Goal: Use online tool/utility: Utilize a website feature to perform a specific function

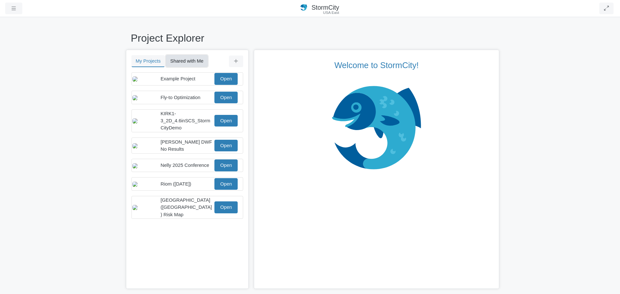
click at [191, 61] on button "Shared with Me" at bounding box center [187, 61] width 42 height 12
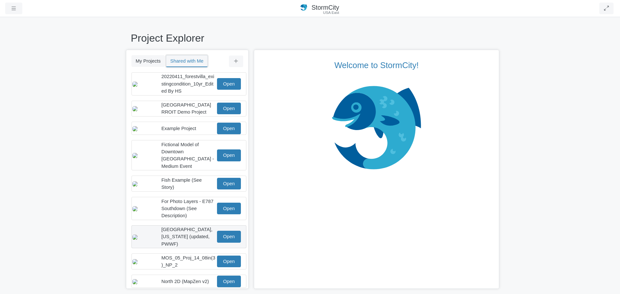
scroll to position [57, 0]
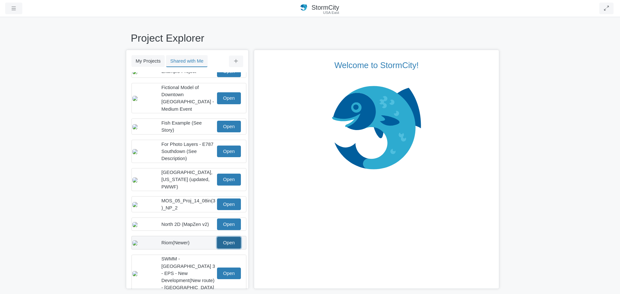
click at [227, 241] on link "Open" at bounding box center [229, 243] width 24 height 12
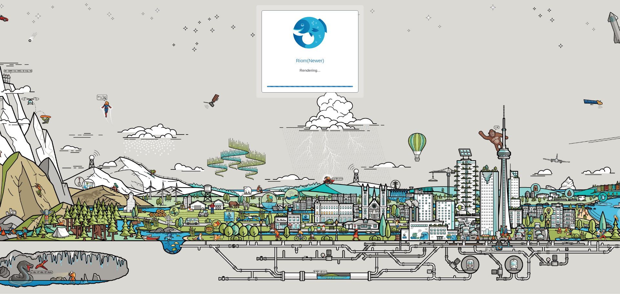
checkbox input "true"
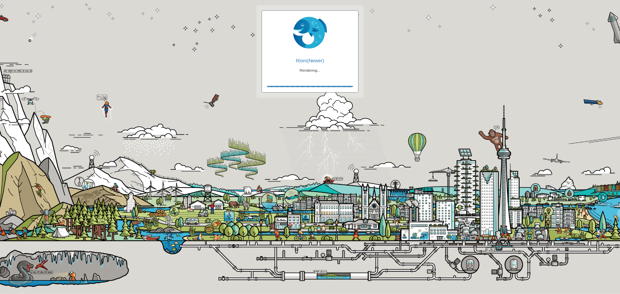
checkbox input "true"
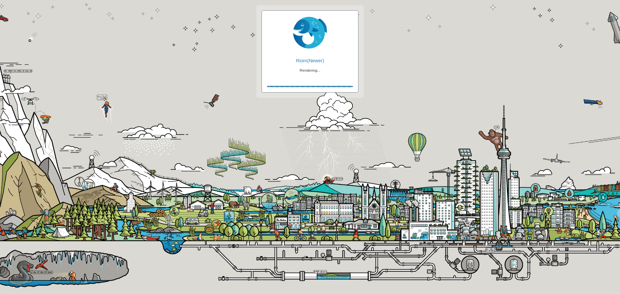
checkbox input "false"
checkbox input "true"
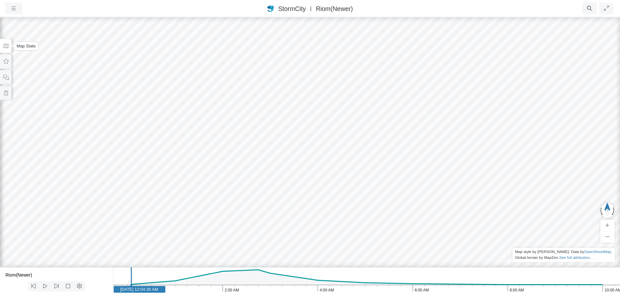
click at [5, 46] on icon at bounding box center [6, 46] width 6 height 5
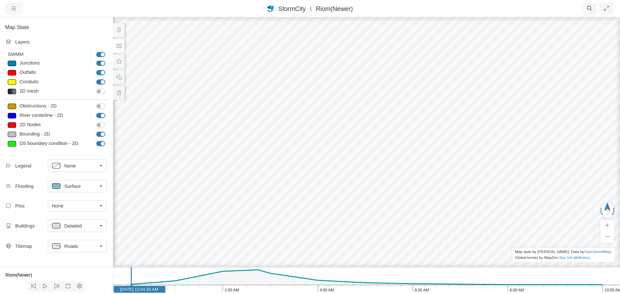
click at [83, 207] on div "None" at bounding box center [74, 205] width 45 height 7
click at [100, 185] on link "Surface" at bounding box center [77, 186] width 59 height 13
click at [79, 233] on span "Isopleth" at bounding box center [72, 232] width 17 height 7
click at [256, 273] on icon "10:00 AM 8:00 AM 6:00 AM 4:00 AM 2:00 AM Jan 30, 2012 Jan 30, 2012 12:04:30 AM" at bounding box center [366, 280] width 507 height 27
click at [58, 187] on p at bounding box center [56, 185] width 8 height 5
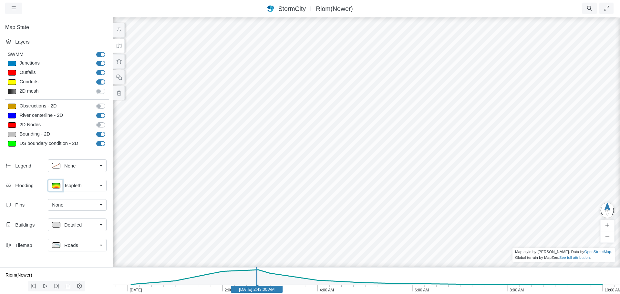
type input "< 0.5 m"
type textarea "TS_Depth < 0.5"
checkbox input "true"
type input "0"
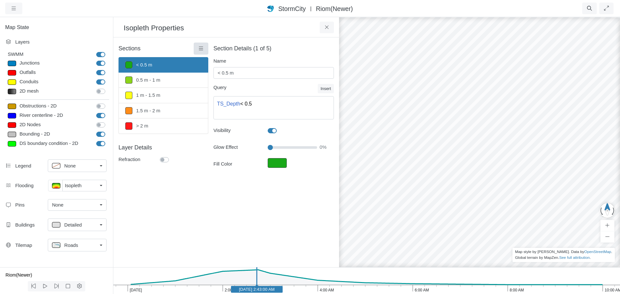
click at [199, 50] on icon at bounding box center [201, 48] width 6 height 5
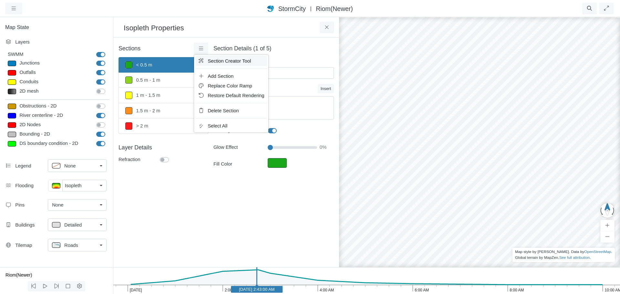
click at [216, 61] on span "Section Creator Tool" at bounding box center [229, 60] width 43 height 5
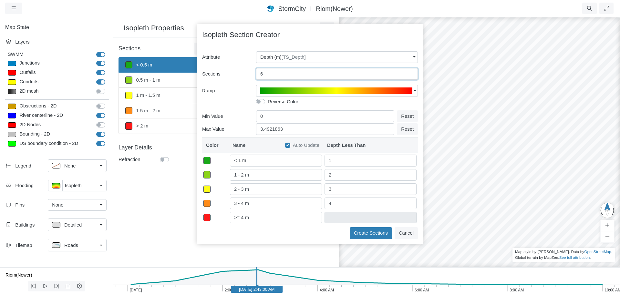
type input "6"
click at [410, 72] on input "6" at bounding box center [337, 74] width 162 height 12
type input "< 0.5 m"
type input "0.5"
type input "0.5 - 1 m"
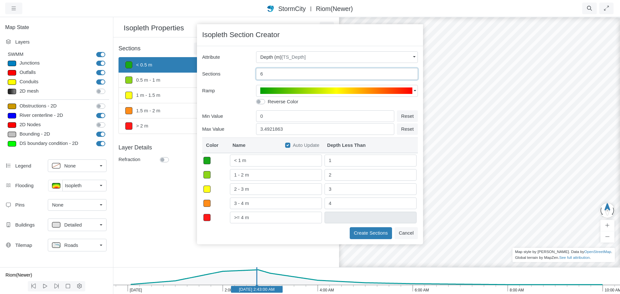
type input "1"
type input "1 - 1.5 m"
type input "1.5"
type input "1.5 - 2 m"
type input "2"
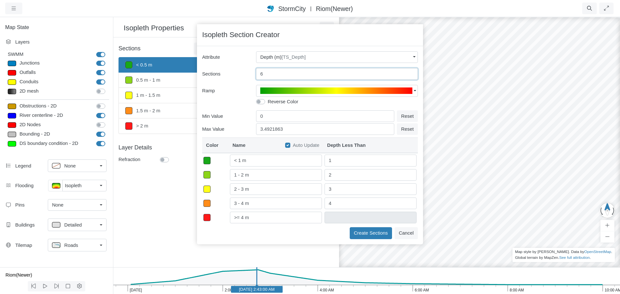
type input "2 - 2.5 m"
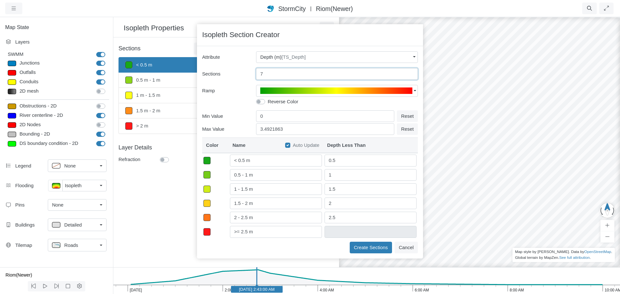
type input "7"
click at [410, 72] on input "7" at bounding box center [337, 74] width 162 height 12
type input "0.5"
type input "1"
type input "1.5"
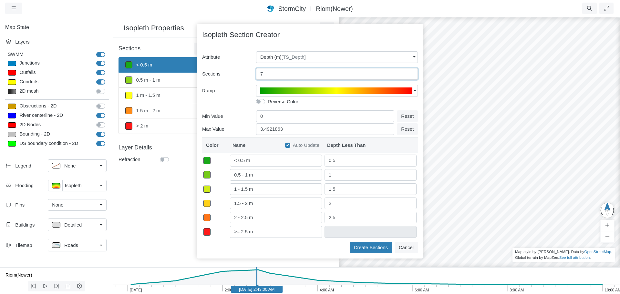
type input "2"
type input "2.5 - 3 m"
type input "2.5"
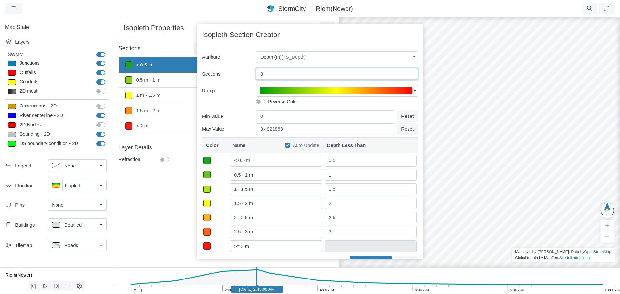
type input "8"
click at [410, 72] on input "8" at bounding box center [337, 74] width 162 height 12
type input "0.5"
type input "1"
type input "1.5"
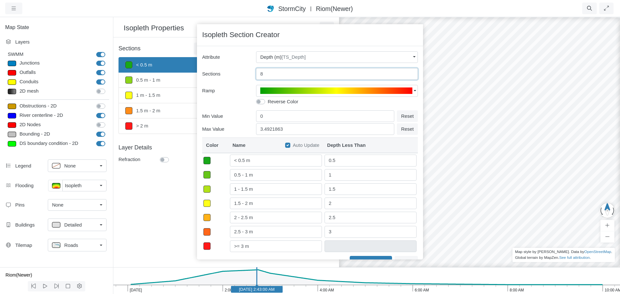
type input "2"
type input "2.5"
type input "3 - 3.5 m"
type input "3"
type input "9"
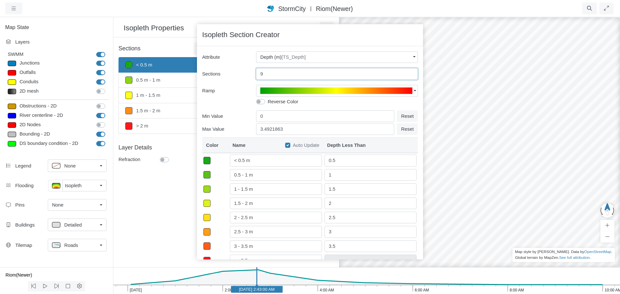
click at [410, 72] on input "9" at bounding box center [337, 74] width 162 height 12
type input "0.5"
type input "1"
type input "1.5"
type input "2"
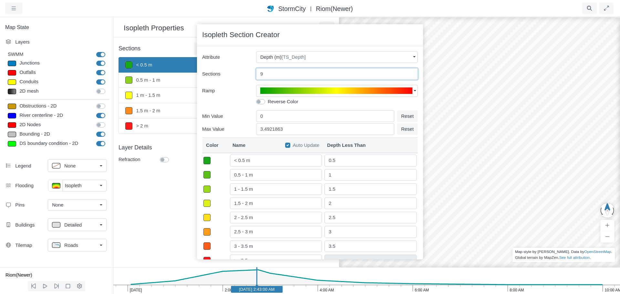
type input "2.5"
type input "3"
type input "3.5 - 4 m"
type input "3.5"
type input "10"
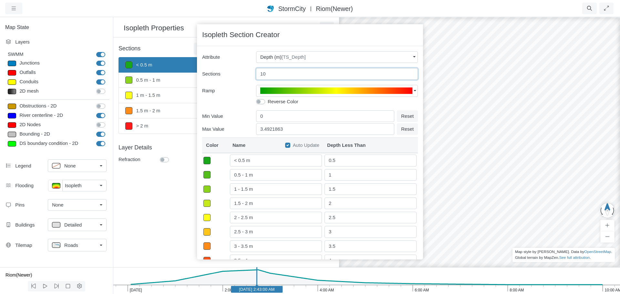
click at [410, 72] on input "10" at bounding box center [337, 74] width 162 height 12
type input "0.5"
type input "1"
type input "1.5"
type input "2"
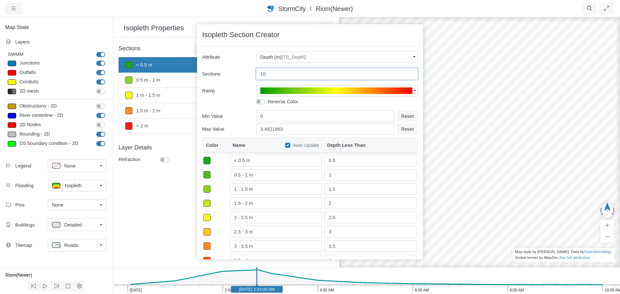
type input "2.5"
type input "3"
type input "3.5"
type input "4 - 4.5 m"
type input "4"
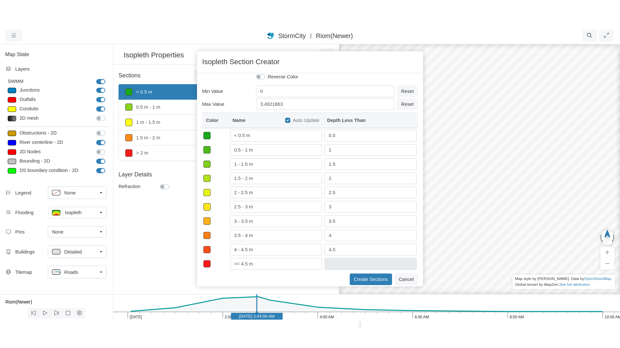
scroll to position [56, 0]
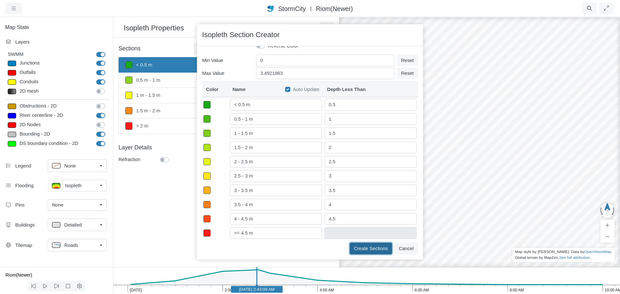
click at [361, 248] on button "Create Sections" at bounding box center [370, 249] width 42 height 12
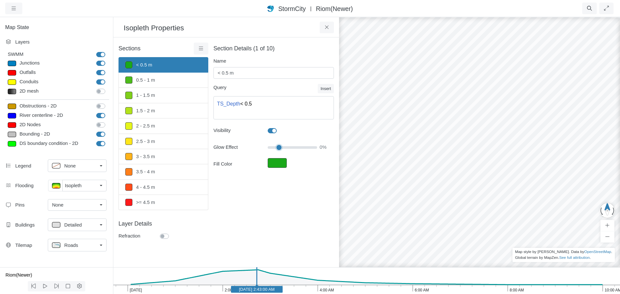
click at [279, 147] on input "Glow Effect" at bounding box center [292, 147] width 49 height 7
type input "10"
click at [275, 147] on input "Glow Effect" at bounding box center [292, 147] width 49 height 7
click at [324, 26] on icon at bounding box center [327, 27] width 6 height 5
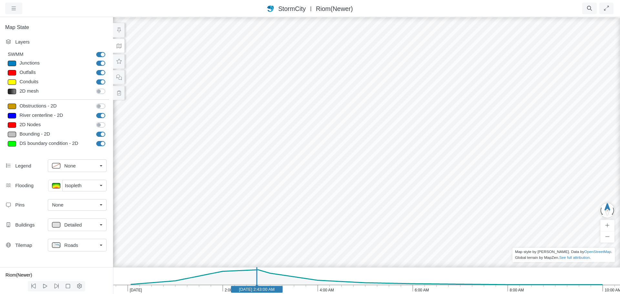
click at [108, 51] on label "SWMM" at bounding box center [108, 51] width 0 height 0
click at [101, 53] on input "SWMM" at bounding box center [98, 54] width 5 height 6
checkbox input "false"
click at [108, 112] on label "River centerline - 2D" at bounding box center [108, 112] width 0 height 0
click at [101, 116] on input "River centerline - 2D" at bounding box center [98, 115] width 5 height 6
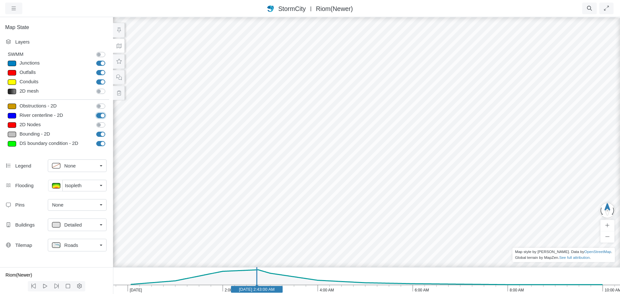
checkbox input "false"
click at [108, 131] on label "Bounding - 2D" at bounding box center [108, 131] width 0 height 0
click at [101, 134] on input "Bounding - 2D" at bounding box center [98, 134] width 5 height 6
checkbox input "false"
click at [108, 140] on label "DS boundary condition - 2D" at bounding box center [108, 140] width 0 height 0
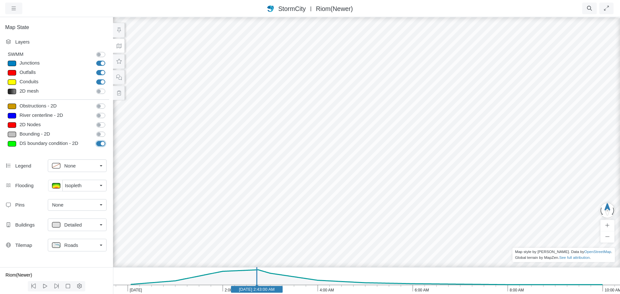
click at [100, 143] on input "DS boundary condition - 2D" at bounding box center [98, 143] width 5 height 6
checkbox input "false"
click at [92, 243] on div "Roads" at bounding box center [74, 245] width 45 height 8
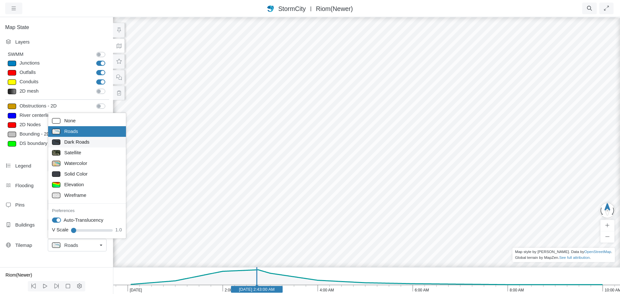
click at [89, 142] on div "Dark Roads" at bounding box center [87, 142] width 70 height 8
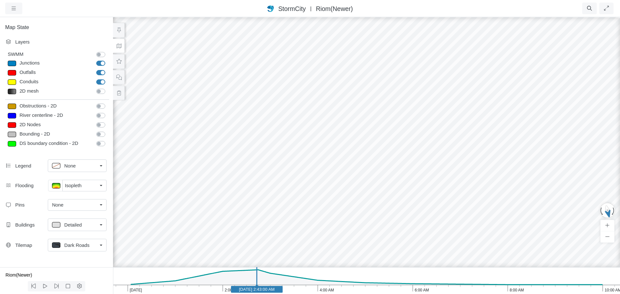
drag, startPoint x: 325, startPoint y: 207, endPoint x: 266, endPoint y: 104, distance: 118.7
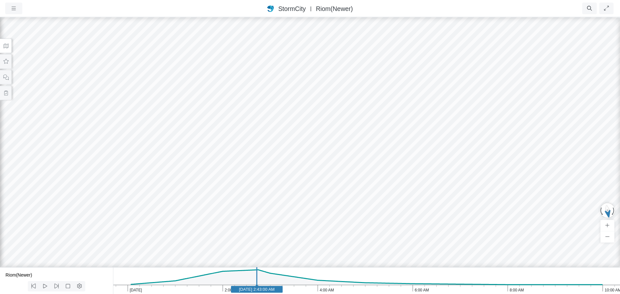
drag, startPoint x: 378, startPoint y: 203, endPoint x: 343, endPoint y: 205, distance: 35.6
click at [7, 46] on icon at bounding box center [6, 46] width 6 height 5
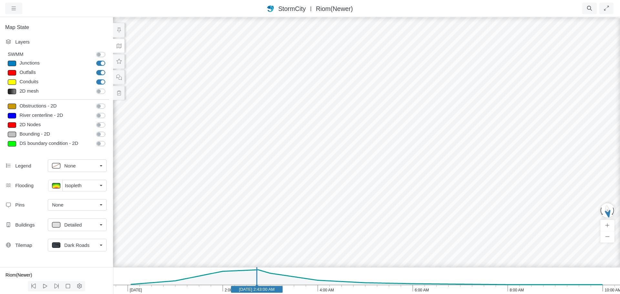
click at [76, 246] on span "Dark Roads" at bounding box center [76, 245] width 25 height 7
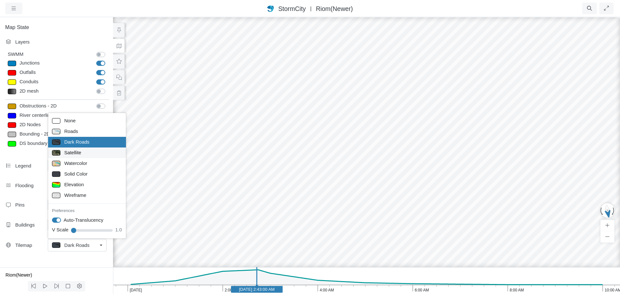
click at [76, 152] on span "Satellite" at bounding box center [72, 152] width 17 height 7
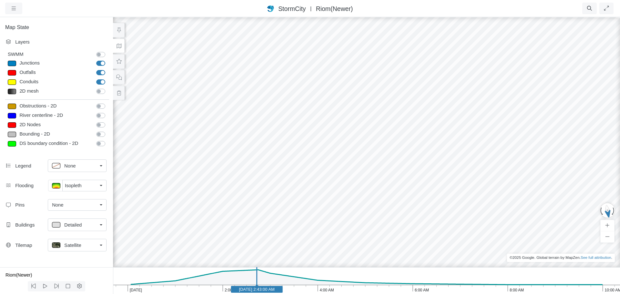
click at [78, 244] on span "Satellite" at bounding box center [72, 245] width 17 height 7
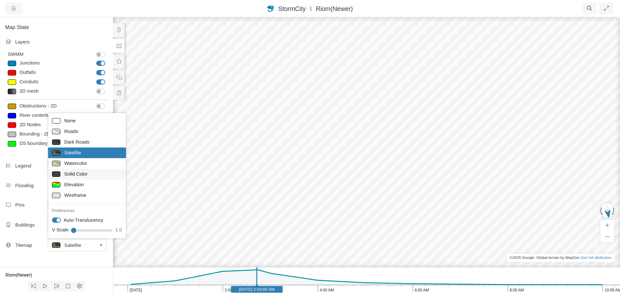
click at [76, 174] on span "Solid Color" at bounding box center [75, 173] width 23 height 7
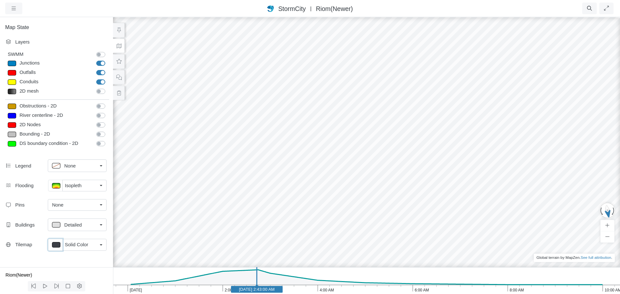
click at [56, 245] on p at bounding box center [56, 244] width 8 height 5
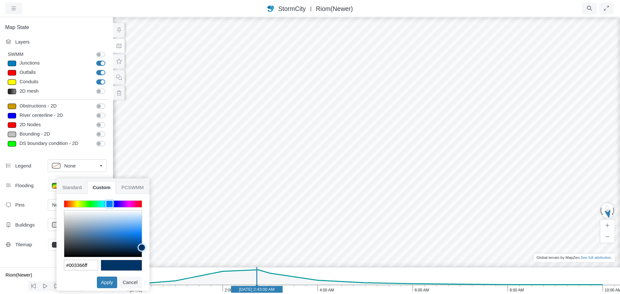
click at [127, 189] on span "PCSWMM" at bounding box center [132, 187] width 33 height 13
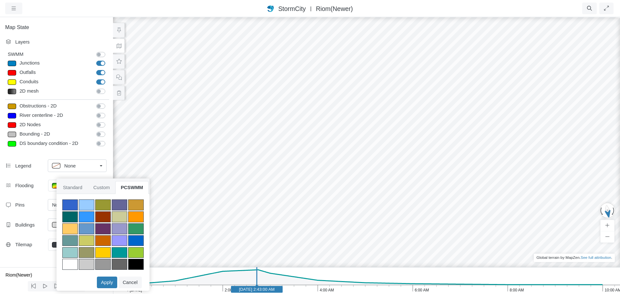
click at [137, 264] on div at bounding box center [135, 264] width 15 height 11
click at [110, 280] on button "Apply" at bounding box center [107, 283] width 20 height 12
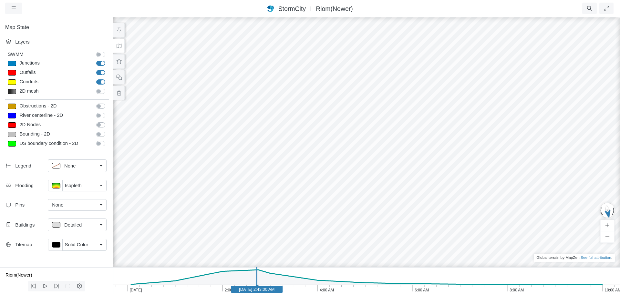
click at [101, 225] on link "Detailed" at bounding box center [77, 224] width 59 height 13
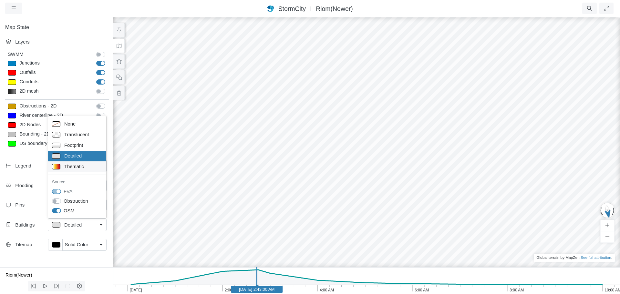
click at [75, 164] on span "Thematic" at bounding box center [74, 166] width 20 height 7
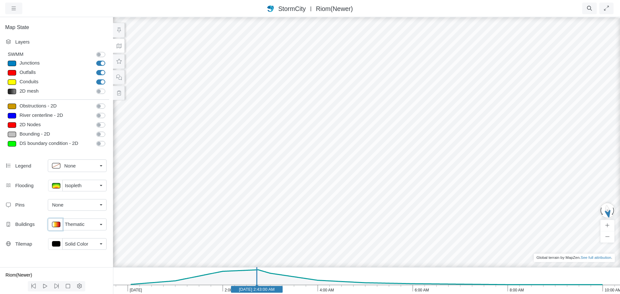
click at [56, 224] on p at bounding box center [56, 224] width 8 height 5
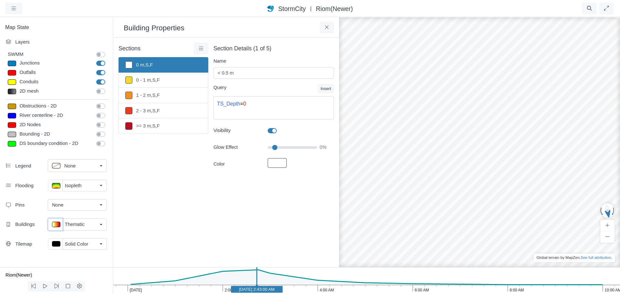
type input "0 m,S,F"
type textarea "TS_Depth = 0"
type input "0"
click at [199, 49] on icon at bounding box center [201, 48] width 6 height 5
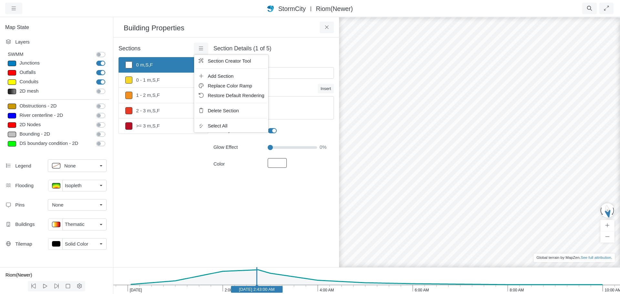
click at [213, 127] on span "Select All" at bounding box center [218, 125] width 20 height 5
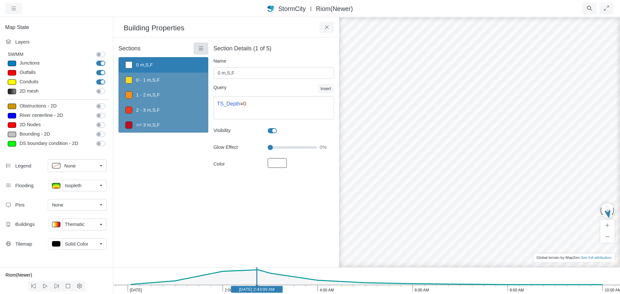
click at [199, 49] on icon at bounding box center [201, 48] width 6 height 5
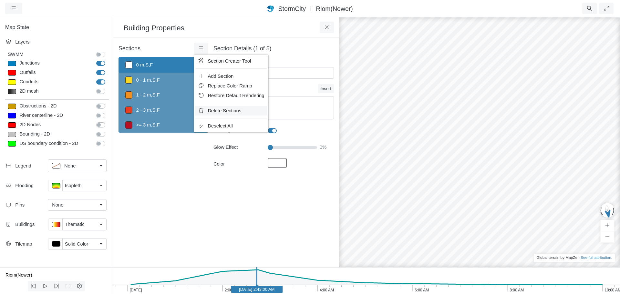
click at [208, 113] on span "Delete Sections" at bounding box center [225, 110] width 34 height 5
type input "Visible"
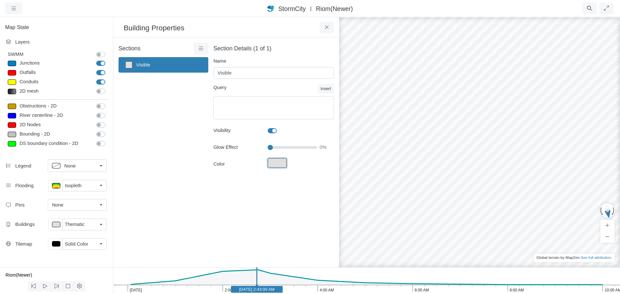
click at [278, 162] on button "Fill Color" at bounding box center [277, 163] width 19 height 10
type input "#dfdfdfff"
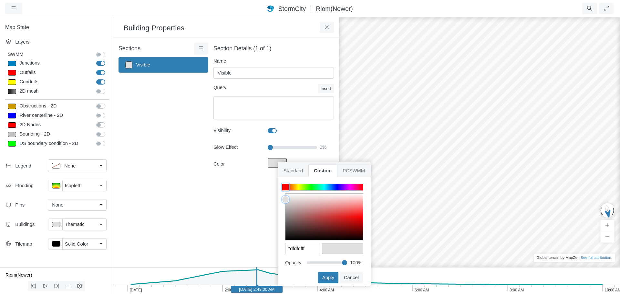
click at [353, 172] on span "PCSWMM" at bounding box center [353, 170] width 33 height 13
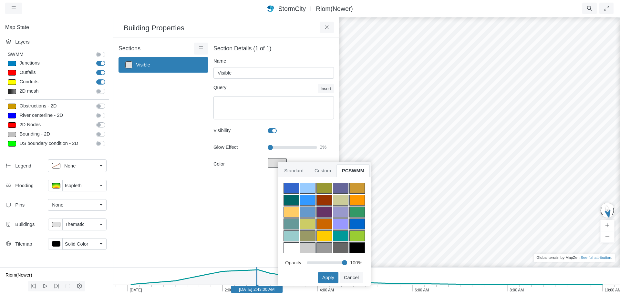
click at [341, 248] on div at bounding box center [340, 247] width 15 height 11
click at [332, 278] on button "Apply" at bounding box center [328, 278] width 20 height 12
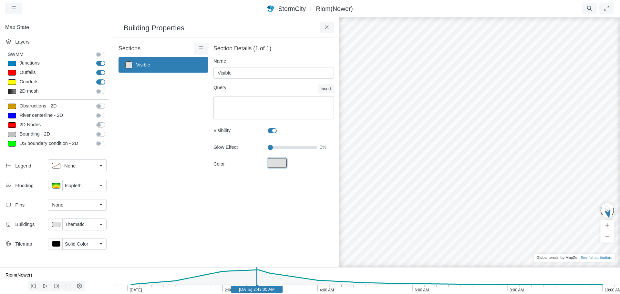
click at [279, 163] on button "Fill Color" at bounding box center [277, 163] width 19 height 10
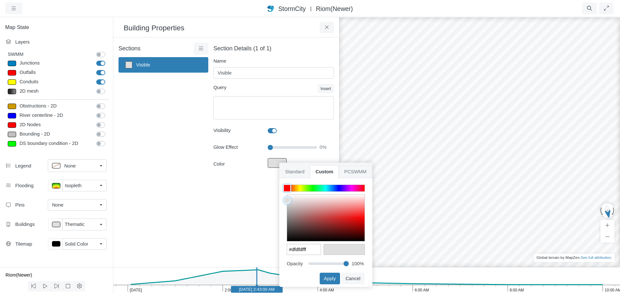
click at [360, 172] on span "PCSWMM" at bounding box center [355, 171] width 33 height 13
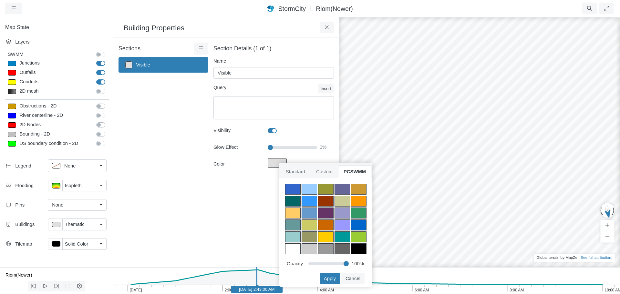
click at [342, 250] on div at bounding box center [341, 248] width 15 height 11
click at [330, 279] on button "Apply" at bounding box center [329, 279] width 20 height 12
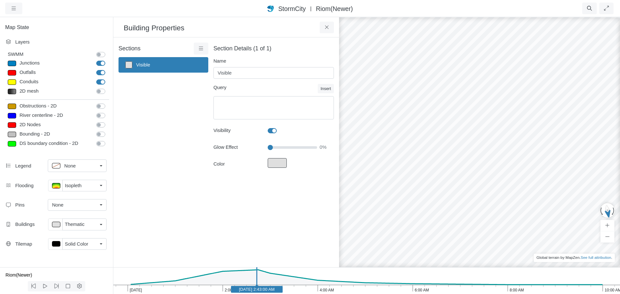
click at [287, 214] on div "× Sections Visible Layer Details Refraction Section Details (1 of 1) Name =" at bounding box center [226, 152] width 226 height 230
drag, startPoint x: 268, startPoint y: 148, endPoint x: 276, endPoint y: 148, distance: 7.7
click at [276, 148] on input "Glow Effect" at bounding box center [292, 147] width 49 height 7
drag, startPoint x: 271, startPoint y: 147, endPoint x: 285, endPoint y: 147, distance: 13.6
click at [285, 147] on input "Glow Effect" at bounding box center [292, 147] width 49 height 7
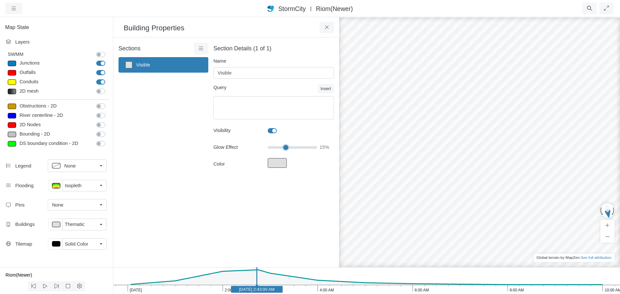
type input "0"
click at [267, 218] on div "× Sections Visible Layer Details Refraction Section Details (1 of 1) Name =" at bounding box center [226, 152] width 226 height 230
click at [58, 186] on p at bounding box center [56, 185] width 8 height 5
type input "< 0.5 m"
type textarea "TS_Depth < 0.5"
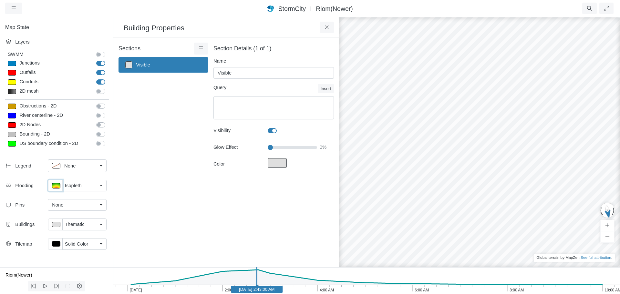
type input "10"
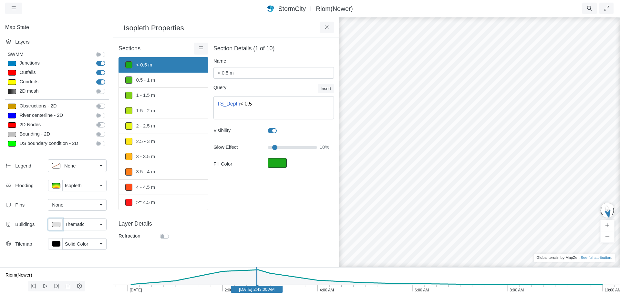
click at [56, 225] on p at bounding box center [56, 224] width 8 height 5
type input "Visible"
type input "0"
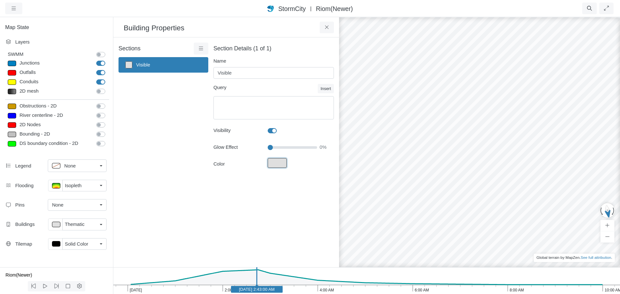
click at [275, 161] on button "Fill Color" at bounding box center [277, 163] width 19 height 10
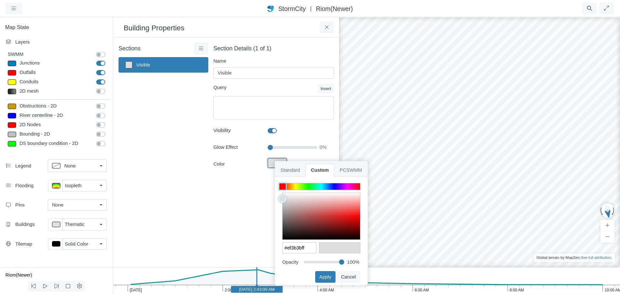
click at [348, 212] on div at bounding box center [320, 216] width 77 height 46
click at [321, 278] on button "Apply" at bounding box center [325, 277] width 20 height 12
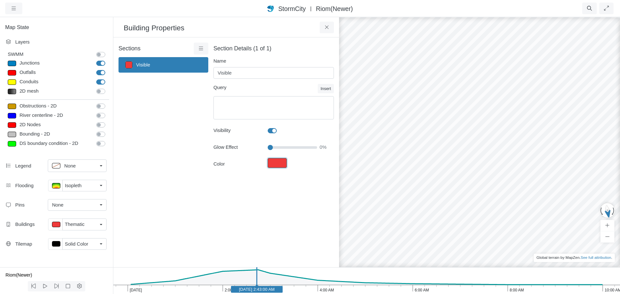
click at [281, 162] on button "Fill Color" at bounding box center [277, 163] width 19 height 10
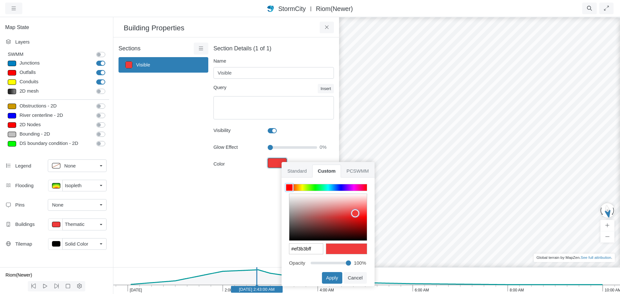
type input "#020202ff"
click at [290, 240] on div at bounding box center [327, 217] width 77 height 46
click at [335, 278] on button "Apply" at bounding box center [332, 278] width 20 height 12
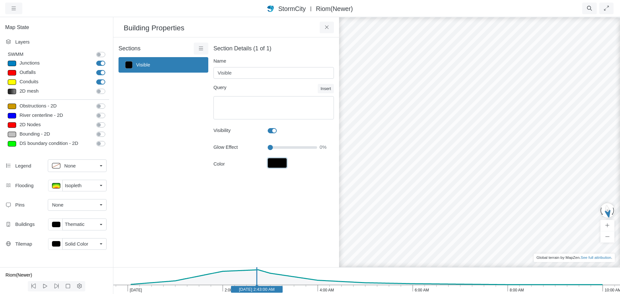
click at [281, 161] on button "Fill Color" at bounding box center [277, 163] width 19 height 10
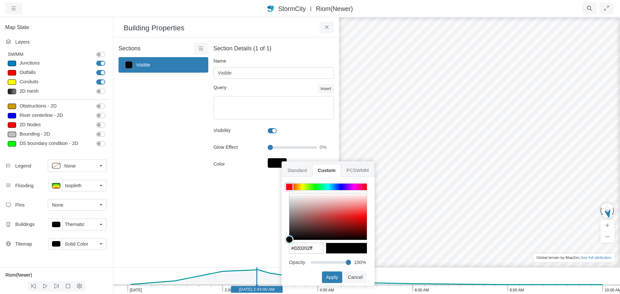
click at [355, 169] on span "PCSWMM" at bounding box center [357, 170] width 33 height 13
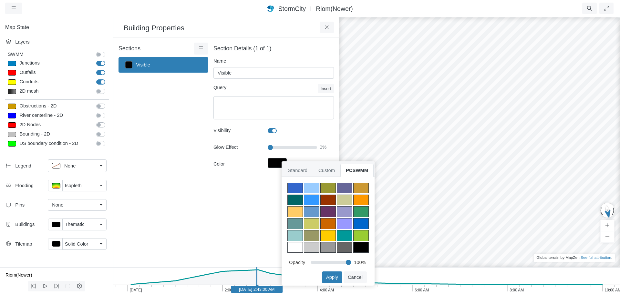
click at [341, 246] on div at bounding box center [344, 247] width 15 height 11
click at [333, 275] on button "Apply" at bounding box center [332, 277] width 20 height 12
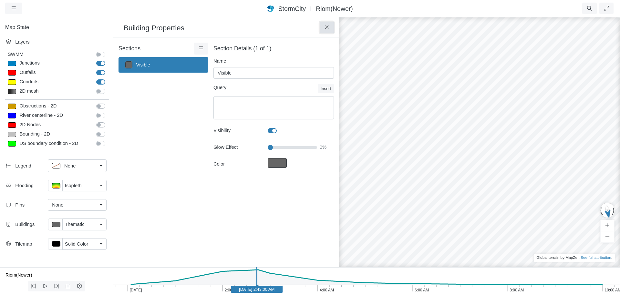
click at [326, 27] on icon at bounding box center [327, 27] width 6 height 5
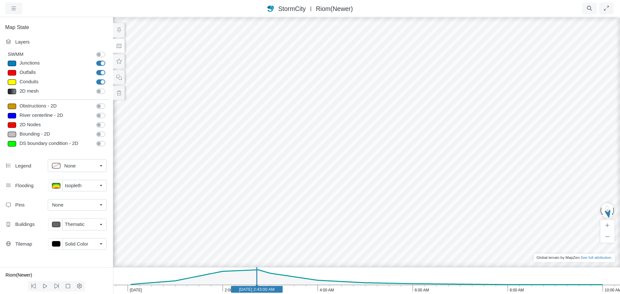
drag, startPoint x: 415, startPoint y: 208, endPoint x: 341, endPoint y: 198, distance: 74.3
click at [341, 198] on div at bounding box center [366, 155] width 620 height 278
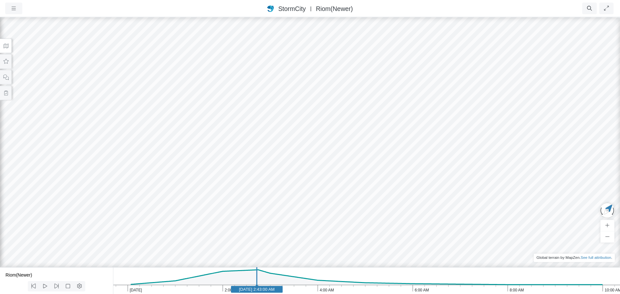
drag, startPoint x: 232, startPoint y: 170, endPoint x: 561, endPoint y: 188, distance: 329.7
drag, startPoint x: 177, startPoint y: 206, endPoint x: 552, endPoint y: 196, distance: 374.5
drag, startPoint x: 436, startPoint y: 232, endPoint x: 416, endPoint y: 192, distance: 44.7
click at [416, 192] on div at bounding box center [310, 155] width 620 height 278
click at [6, 46] on icon at bounding box center [6, 46] width 6 height 5
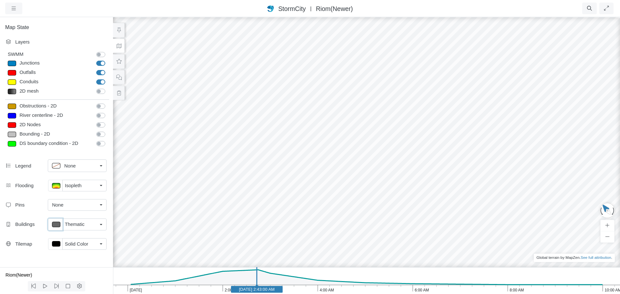
click at [55, 221] on button at bounding box center [55, 224] width 15 height 12
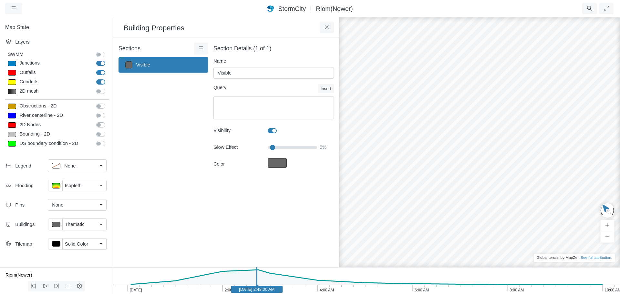
click at [273, 147] on input "Glow Effect" at bounding box center [292, 147] width 49 height 7
drag, startPoint x: 273, startPoint y: 147, endPoint x: 284, endPoint y: 147, distance: 11.3
type input "30"
click at [284, 147] on input "Glow Effect" at bounding box center [292, 147] width 49 height 7
click at [280, 162] on button "Fill Color" at bounding box center [277, 163] width 19 height 10
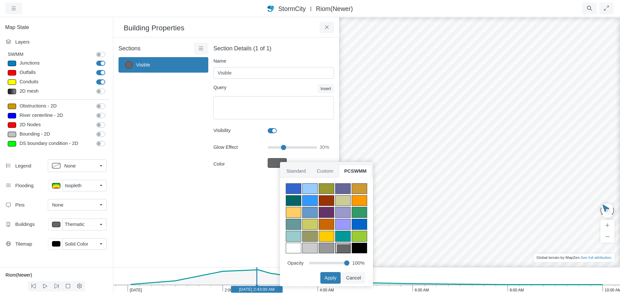
click at [356, 246] on div at bounding box center [358, 248] width 15 height 11
click at [333, 278] on button "Apply" at bounding box center [330, 278] width 20 height 12
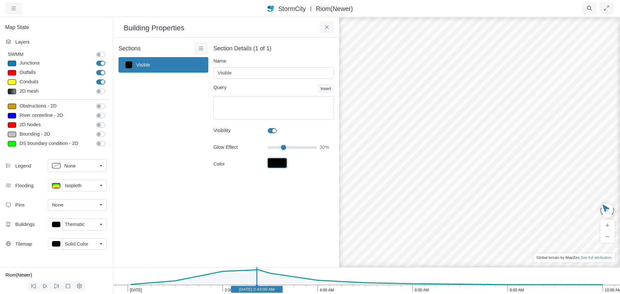
click at [279, 163] on button "Fill Color" at bounding box center [277, 163] width 19 height 10
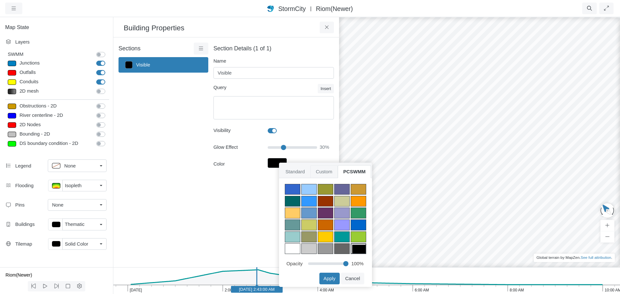
click at [325, 172] on span "Custom" at bounding box center [323, 171] width 27 height 13
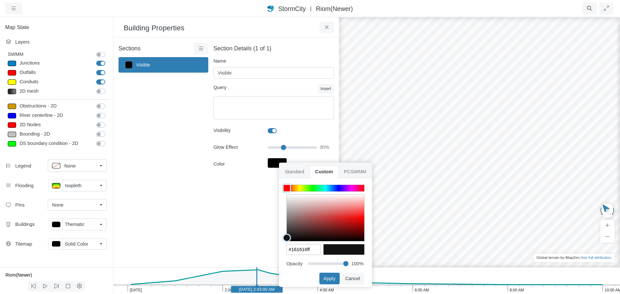
type input "#171717ff"
drag, startPoint x: 288, startPoint y: 239, endPoint x: 285, endPoint y: 237, distance: 4.1
click at [285, 237] on div at bounding box center [287, 237] width 8 height 8
click at [328, 278] on button "Apply" at bounding box center [329, 279] width 20 height 12
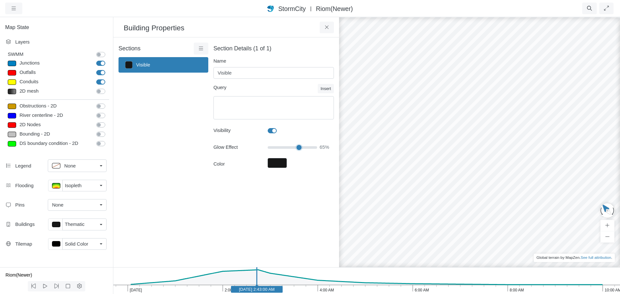
drag, startPoint x: 282, startPoint y: 147, endPoint x: 300, endPoint y: 149, distance: 18.2
click at [299, 149] on input "Glow Effect" at bounding box center [292, 147] width 49 height 7
click at [329, 26] on icon at bounding box center [327, 27] width 6 height 5
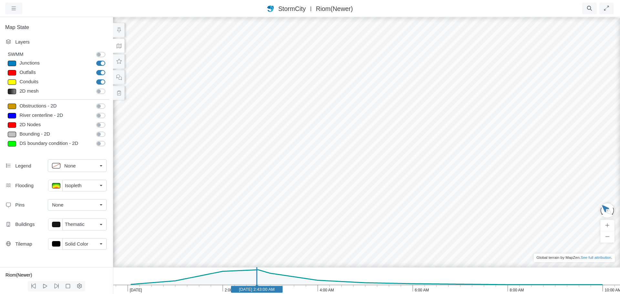
drag, startPoint x: 205, startPoint y: 189, endPoint x: 228, endPoint y: 186, distance: 22.4
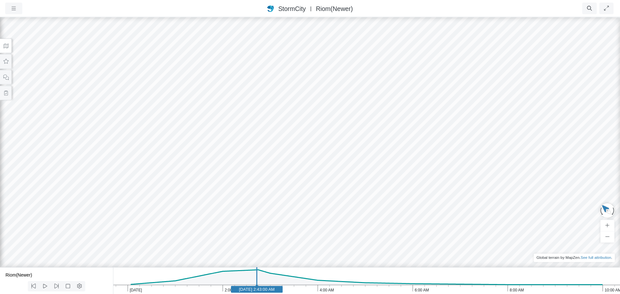
drag, startPoint x: 262, startPoint y: 211, endPoint x: 258, endPoint y: 170, distance: 41.3
click at [258, 170] on div at bounding box center [310, 155] width 620 height 278
drag, startPoint x: 221, startPoint y: 167, endPoint x: 324, endPoint y: 180, distance: 103.8
drag, startPoint x: 320, startPoint y: 178, endPoint x: 299, endPoint y: 183, distance: 22.5
click at [3, 44] on icon at bounding box center [6, 46] width 6 height 5
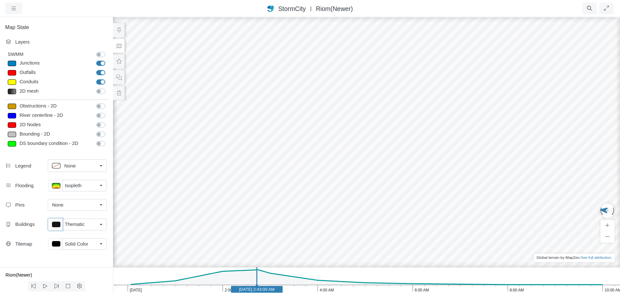
click at [56, 224] on p at bounding box center [56, 224] width 8 height 5
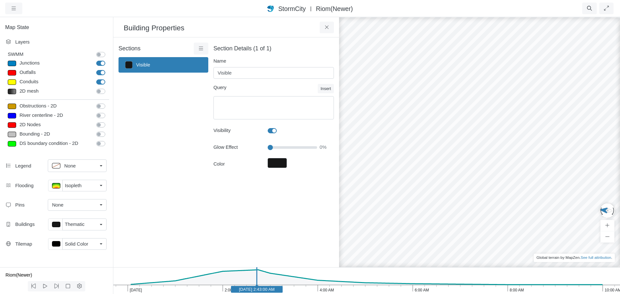
drag, startPoint x: 298, startPoint y: 147, endPoint x: 261, endPoint y: 145, distance: 37.5
type input "0"
click at [268, 145] on input "Glow Effect" at bounding box center [292, 147] width 49 height 7
click at [276, 162] on button "Fill Color" at bounding box center [277, 163] width 19 height 10
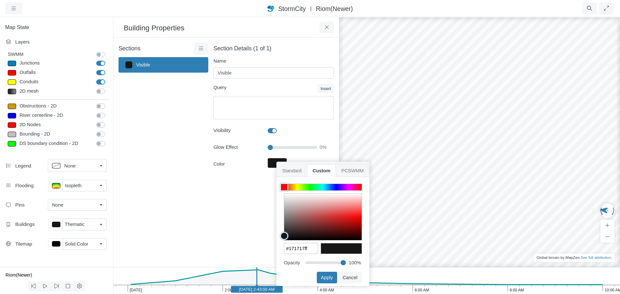
click at [355, 169] on span "PCSWMM" at bounding box center [352, 170] width 33 height 13
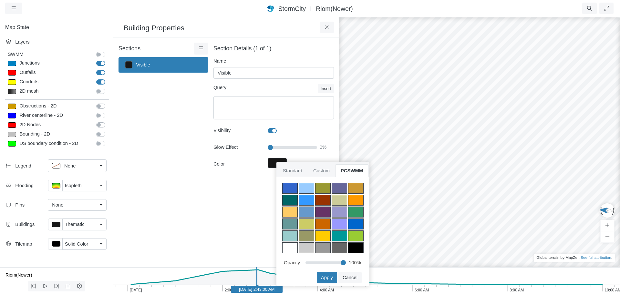
click at [338, 248] on div at bounding box center [338, 247] width 15 height 11
click at [331, 278] on button "Apply" at bounding box center [327, 278] width 20 height 12
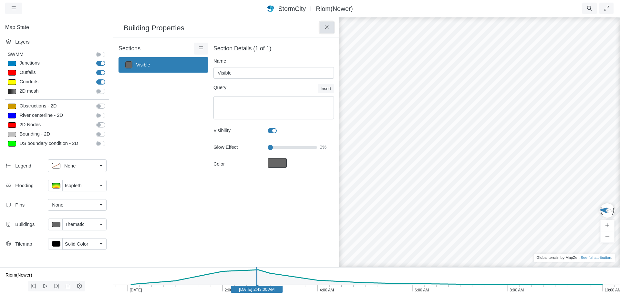
click at [327, 25] on icon at bounding box center [327, 27] width 6 height 5
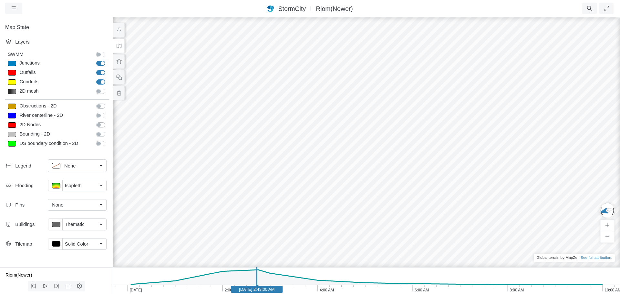
drag, startPoint x: 240, startPoint y: 199, endPoint x: 282, endPoint y: 188, distance: 43.6
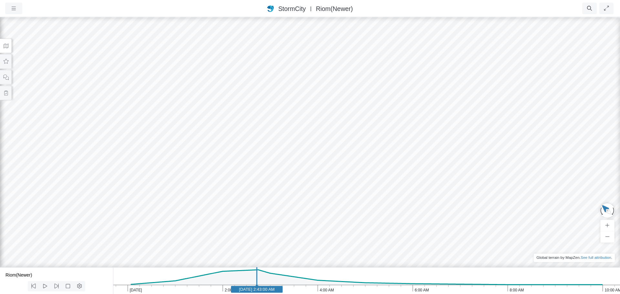
drag, startPoint x: 329, startPoint y: 174, endPoint x: 195, endPoint y: 173, distance: 133.6
click at [5, 46] on icon at bounding box center [6, 46] width 5 height 5
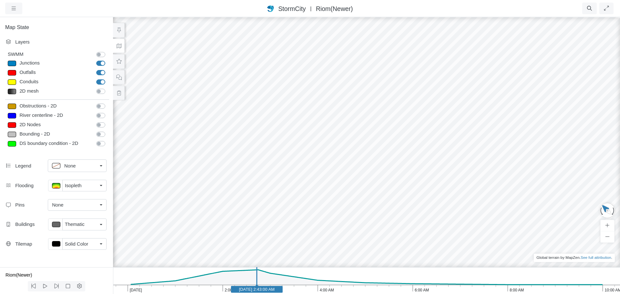
click at [98, 246] on link "Solid Color" at bounding box center [84, 244] width 44 height 12
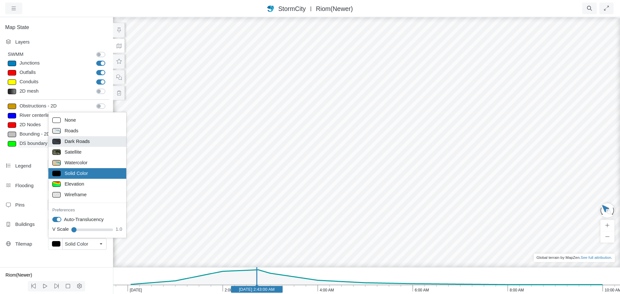
click at [80, 142] on span "Dark Roads" at bounding box center [77, 141] width 25 height 7
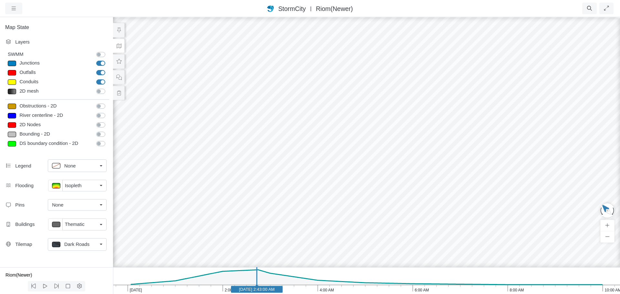
drag, startPoint x: 441, startPoint y: 193, endPoint x: 435, endPoint y: 193, distance: 6.5
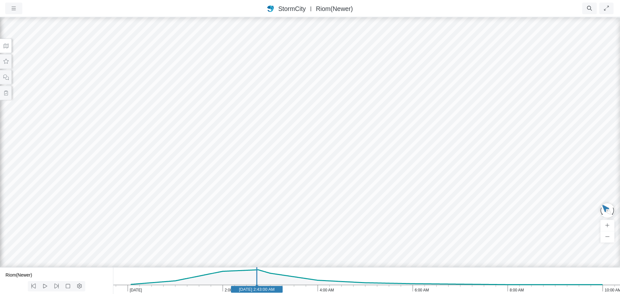
drag, startPoint x: 388, startPoint y: 157, endPoint x: 218, endPoint y: 171, distance: 171.0
click at [218, 171] on div at bounding box center [310, 155] width 620 height 278
click at [4, 44] on icon at bounding box center [6, 46] width 6 height 5
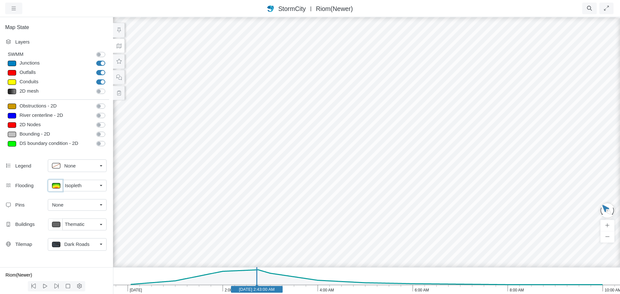
click at [58, 184] on p at bounding box center [56, 185] width 8 height 5
type input "< 0.5 m"
type textarea "TS_Depth < 0.5"
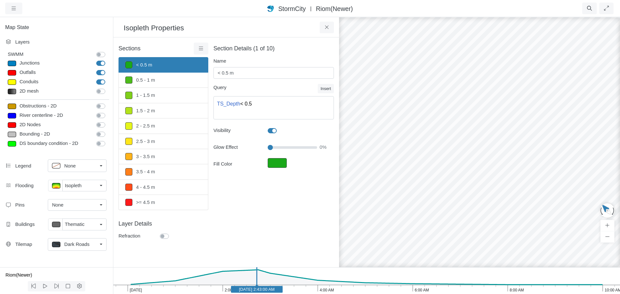
drag, startPoint x: 274, startPoint y: 148, endPoint x: 258, endPoint y: 148, distance: 16.5
click at [268, 148] on input "Glow Effect" at bounding box center [292, 147] width 49 height 7
drag, startPoint x: 272, startPoint y: 147, endPoint x: 303, endPoint y: 149, distance: 30.8
click at [303, 149] on input "Glow Effect" at bounding box center [292, 147] width 49 height 7
drag, startPoint x: 303, startPoint y: 149, endPoint x: 318, endPoint y: 149, distance: 14.8
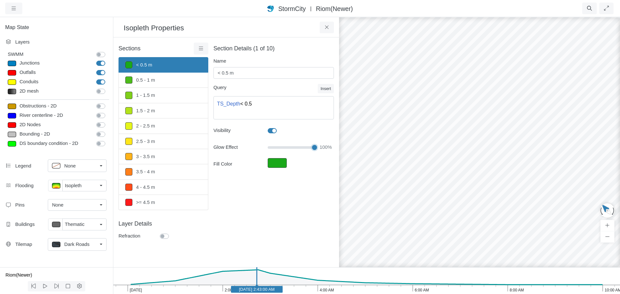
type input "100"
click at [317, 149] on input "Glow Effect" at bounding box center [292, 147] width 49 height 7
click at [361, 201] on div at bounding box center [479, 155] width 620 height 278
click at [329, 27] on button at bounding box center [326, 28] width 15 height 12
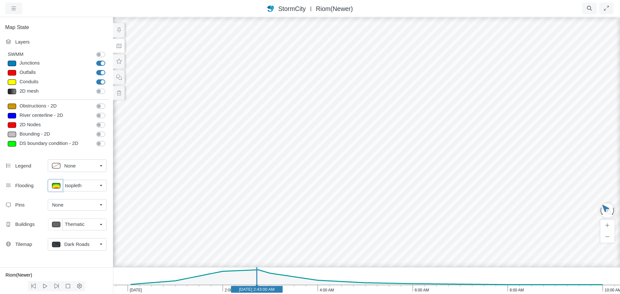
click at [59, 185] on p at bounding box center [56, 185] width 8 height 5
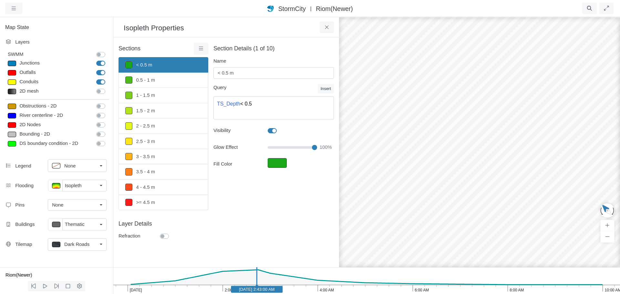
click at [371, 229] on div at bounding box center [479, 155] width 620 height 278
click at [324, 27] on icon at bounding box center [327, 27] width 6 height 5
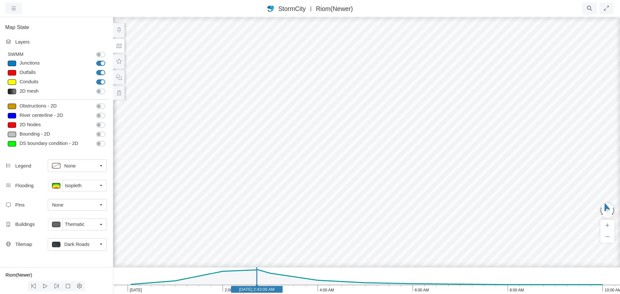
drag, startPoint x: 411, startPoint y: 222, endPoint x: 324, endPoint y: 219, distance: 87.5
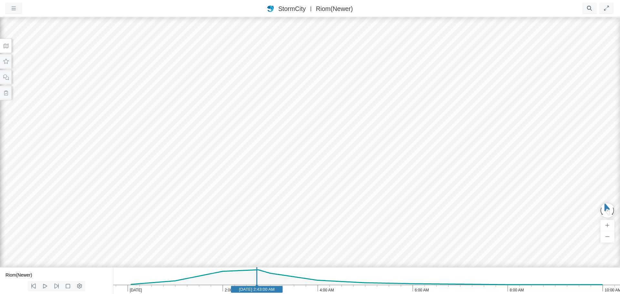
drag, startPoint x: 291, startPoint y: 223, endPoint x: 324, endPoint y: 210, distance: 36.0
drag, startPoint x: 269, startPoint y: 189, endPoint x: 281, endPoint y: 131, distance: 59.2
drag, startPoint x: 301, startPoint y: 174, endPoint x: 336, endPoint y: 111, distance: 72.1
click at [336, 111] on div at bounding box center [310, 155] width 620 height 278
drag, startPoint x: 325, startPoint y: 106, endPoint x: 316, endPoint y: 197, distance: 91.5
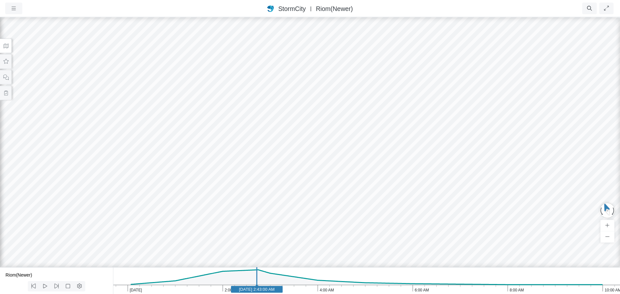
drag, startPoint x: 260, startPoint y: 194, endPoint x: 214, endPoint y: 195, distance: 45.8
drag, startPoint x: 355, startPoint y: 153, endPoint x: 330, endPoint y: 156, distance: 25.3
click at [330, 156] on div at bounding box center [310, 155] width 620 height 278
click at [5, 91] on icon at bounding box center [6, 93] width 6 height 5
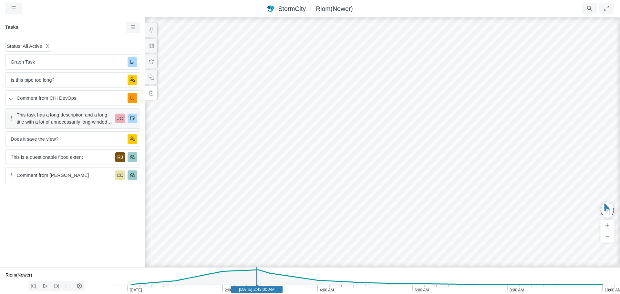
click at [79, 119] on span "This task has a long description and a long title with a lot of unnecessarily l…" at bounding box center [65, 118] width 96 height 14
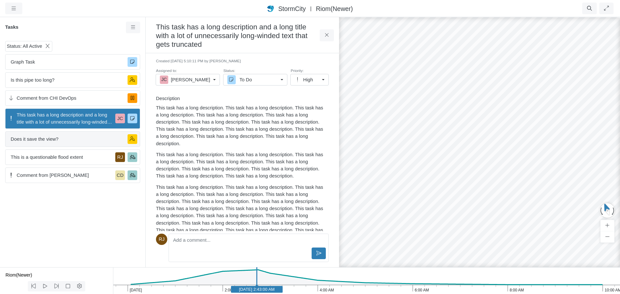
click at [67, 140] on span "Does it save the view?" at bounding box center [67, 139] width 112 height 7
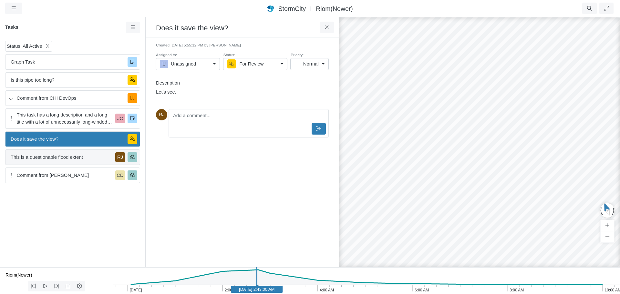
click at [72, 160] on span "This is a questionable flood extent" at bounding box center [62, 157] width 102 height 7
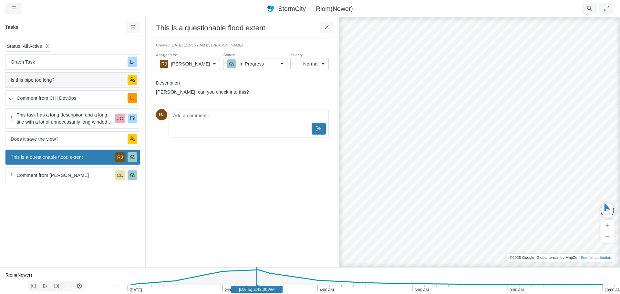
click at [57, 83] on span "Is this pipe too long?" at bounding box center [67, 79] width 112 height 7
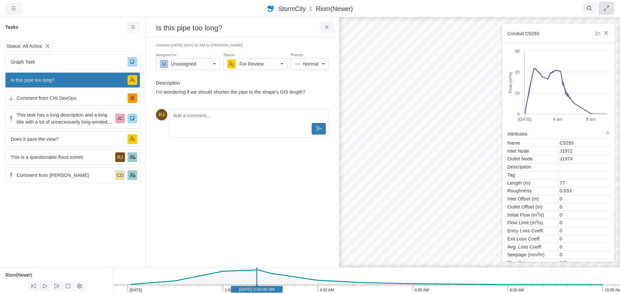
click at [609, 7] on button "button" at bounding box center [606, 9] width 15 height 12
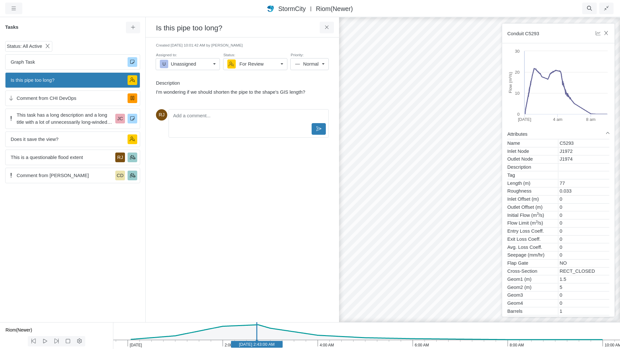
click at [383, 191] on div at bounding box center [479, 182] width 620 height 332
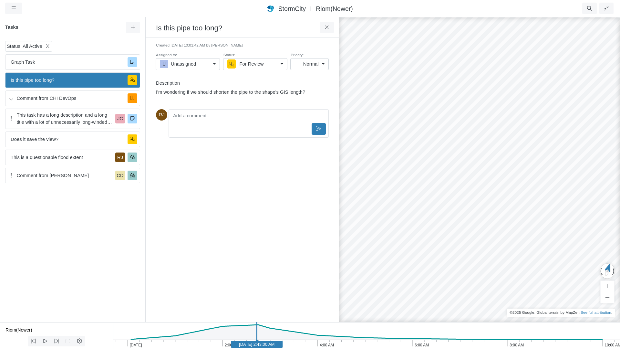
click at [94, 76] on span "Is this pipe too long?" at bounding box center [67, 79] width 112 height 7
click at [93, 77] on span "Is this pipe too long?" at bounding box center [67, 79] width 112 height 7
click at [390, 203] on div at bounding box center [479, 182] width 620 height 332
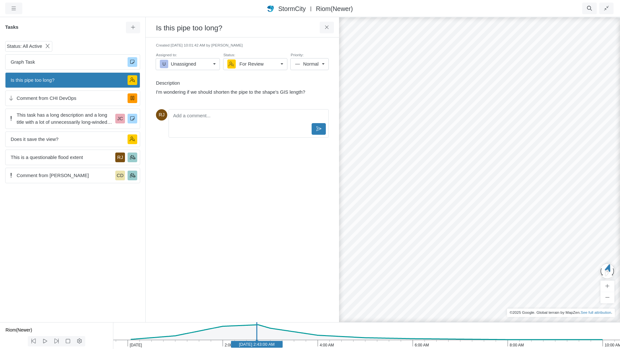
drag, startPoint x: 391, startPoint y: 204, endPoint x: 521, endPoint y: 177, distance: 132.9
click at [521, 177] on div at bounding box center [479, 182] width 620 height 332
click at [86, 78] on span "Is this pipe too long?" at bounding box center [67, 79] width 112 height 7
click at [16, 12] on button "button" at bounding box center [13, 9] width 17 height 12
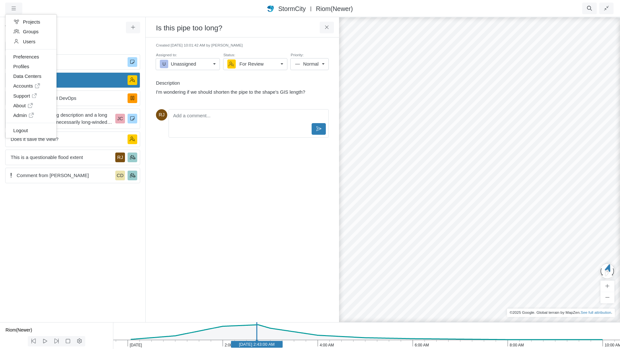
click at [218, 208] on div "Created [DATE] 10:01:42 AM by [PERSON_NAME] Assigned to: U Unassigned U Unassig…" at bounding box center [242, 180] width 183 height 274
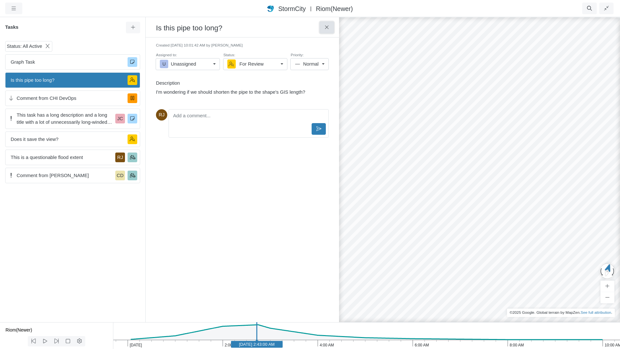
click at [326, 29] on icon at bounding box center [327, 27] width 6 height 5
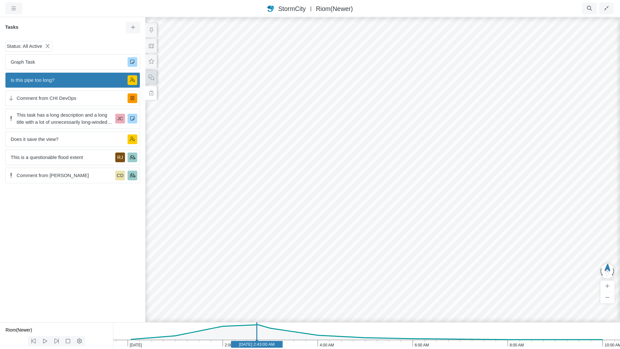
click at [152, 76] on icon at bounding box center [151, 77] width 6 height 5
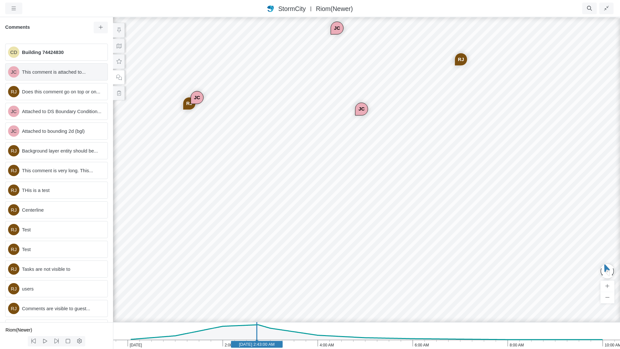
click at [60, 69] on span "This comment is attached to..." at bounding box center [62, 71] width 80 height 7
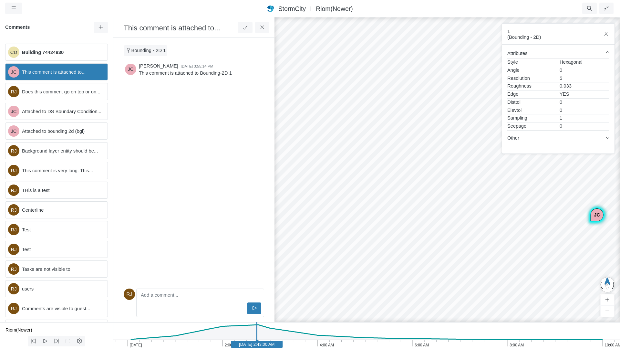
drag, startPoint x: 315, startPoint y: 143, endPoint x: 444, endPoint y: 179, distance: 134.2
click at [444, 179] on div "CD JC [GEOGRAPHIC_DATA] JC JC [GEOGRAPHIC_DATA] [GEOGRAPHIC_DATA] [GEOGRAPHIC_D…" at bounding box center [457, 182] width 620 height 332
click at [79, 71] on span "This comment is attached to..." at bounding box center [62, 71] width 80 height 7
click at [59, 50] on span "Building 74424830" at bounding box center [62, 52] width 80 height 7
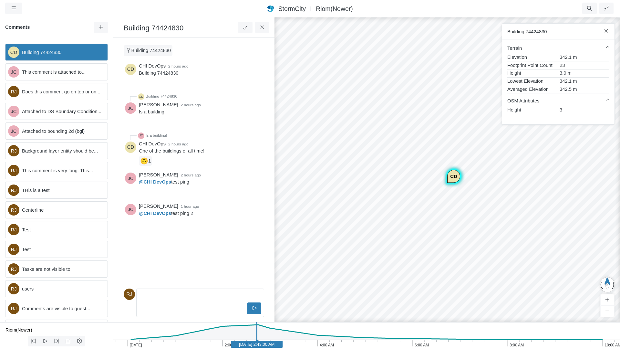
click at [151, 51] on span "Building 74424830" at bounding box center [151, 50] width 40 height 5
drag, startPoint x: 349, startPoint y: 129, endPoint x: 372, endPoint y: 139, distance: 25.0
click at [372, 139] on div "CD JC [GEOGRAPHIC_DATA] JC JC [GEOGRAPHIC_DATA] [GEOGRAPHIC_DATA] [GEOGRAPHIC_D…" at bounding box center [447, 182] width 620 height 332
click at [439, 180] on div "CD JC [GEOGRAPHIC_DATA] JC JC [GEOGRAPHIC_DATA] [GEOGRAPHIC_DATA] [GEOGRAPHIC_D…" at bounding box center [447, 182] width 620 height 332
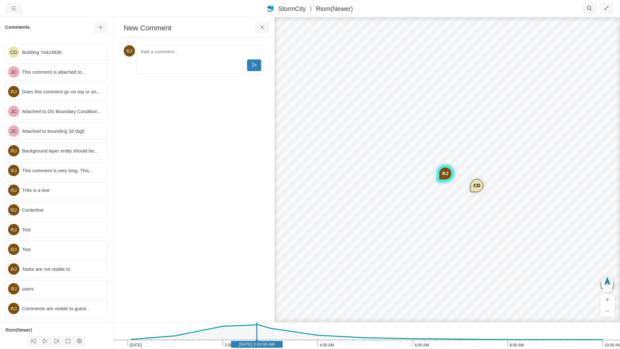
click at [457, 204] on div "CD JC [GEOGRAPHIC_DATA] JC JC [GEOGRAPHIC_DATA] [GEOGRAPHIC_DATA] [GEOGRAPHIC_D…" at bounding box center [447, 182] width 620 height 332
click at [452, 197] on div "CD JC [GEOGRAPHIC_DATA] JC JC [GEOGRAPHIC_DATA] [GEOGRAPHIC_DATA] [GEOGRAPHIC_D…" at bounding box center [447, 182] width 620 height 332
click at [451, 197] on div "CD JC [GEOGRAPHIC_DATA] JC JC [GEOGRAPHIC_DATA] [GEOGRAPHIC_DATA] [GEOGRAPHIC_D…" at bounding box center [447, 182] width 620 height 332
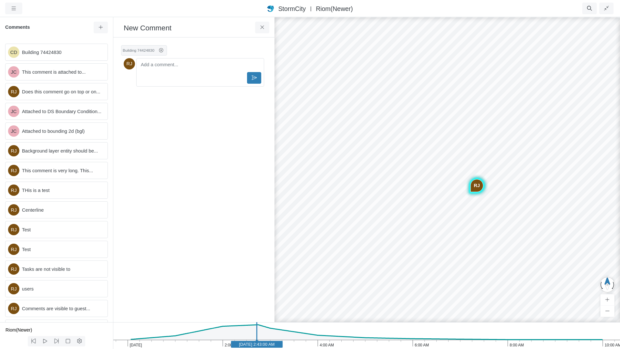
click at [451, 197] on div "CD JC [GEOGRAPHIC_DATA] JC JC [GEOGRAPHIC_DATA] [GEOGRAPHIC_DATA] [GEOGRAPHIC_D…" at bounding box center [447, 182] width 620 height 332
click at [263, 29] on icon at bounding box center [262, 27] width 4 height 4
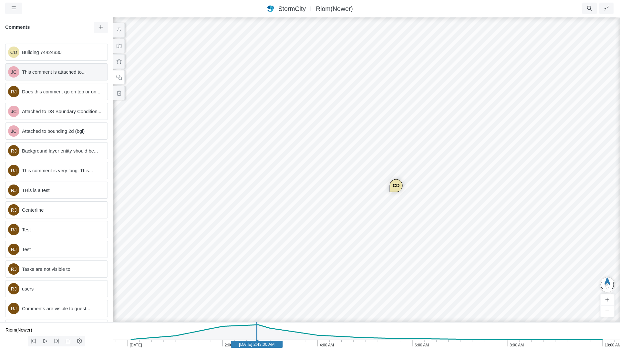
click at [74, 73] on span "This comment is attached to..." at bounding box center [62, 71] width 80 height 7
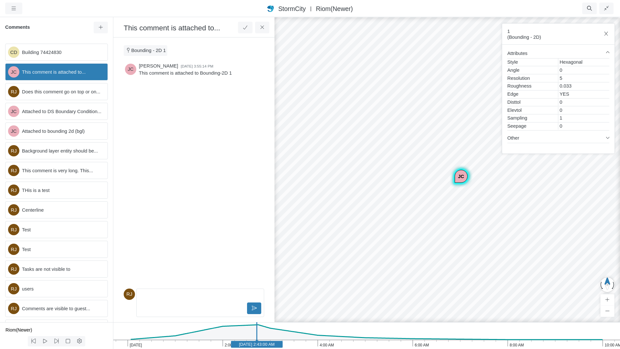
click at [150, 53] on span "Bounding - 2D 1" at bounding box center [148, 50] width 35 height 5
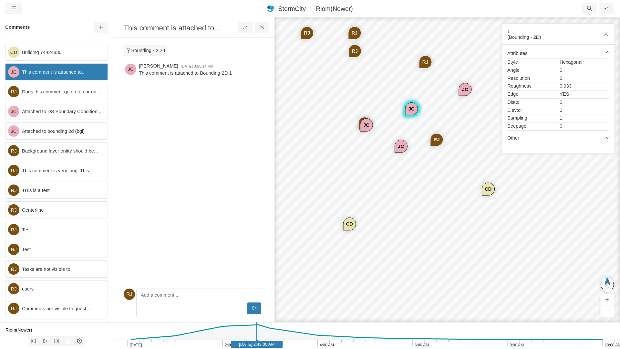
drag, startPoint x: 386, startPoint y: 184, endPoint x: 395, endPoint y: 116, distance: 69.0
click at [395, 116] on div "CD JC [GEOGRAPHIC_DATA] JC JC [GEOGRAPHIC_DATA] [GEOGRAPHIC_DATA] [GEOGRAPHIC_D…" at bounding box center [455, 182] width 620 height 332
click at [610, 9] on button "button" at bounding box center [606, 9] width 15 height 12
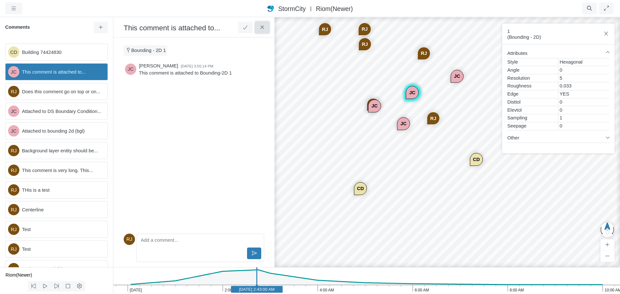
click at [263, 28] on icon at bounding box center [262, 27] width 6 height 5
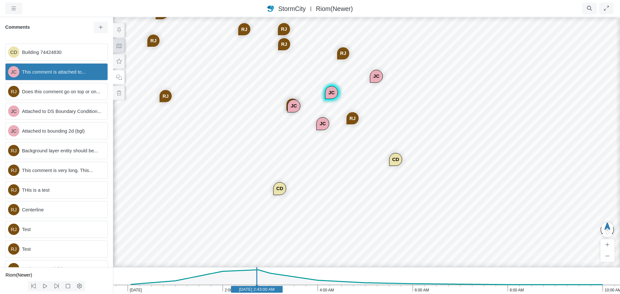
click at [119, 47] on icon at bounding box center [119, 46] width 6 height 5
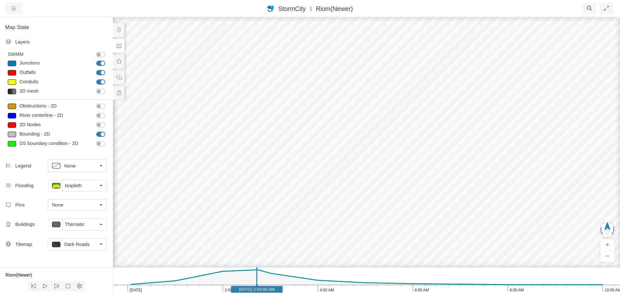
click at [13, 64] on div at bounding box center [12, 63] width 8 height 5
type input "Visible"
select select "CIRCLE"
type input "7"
checkbox input "true"
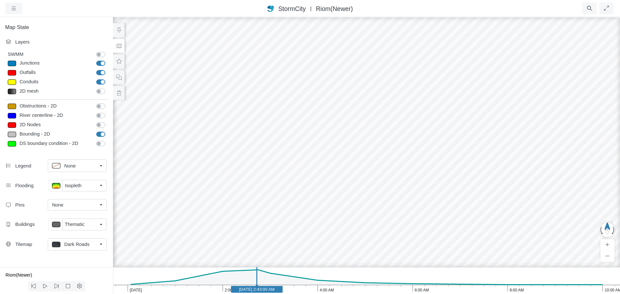
type input "0"
type input "7"
select select "None"
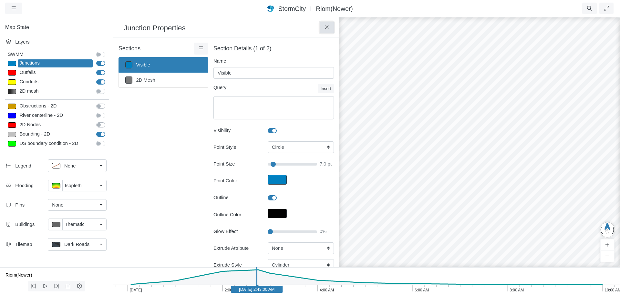
click at [327, 27] on icon at bounding box center [327, 27] width 4 height 4
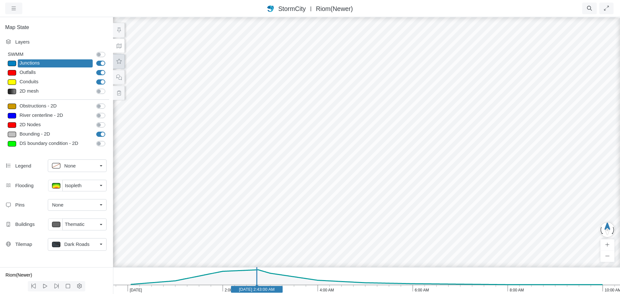
click at [118, 61] on icon at bounding box center [119, 61] width 6 height 5
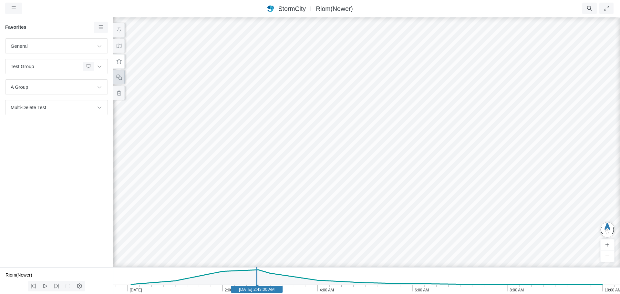
click at [119, 76] on icon at bounding box center [118, 77] width 5 height 5
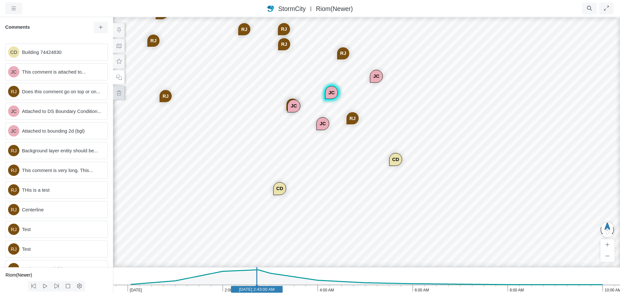
click at [117, 92] on icon at bounding box center [119, 93] width 6 height 5
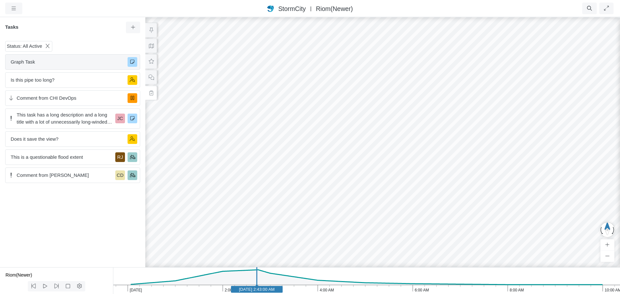
click at [88, 63] on span "Graph Task" at bounding box center [67, 61] width 112 height 7
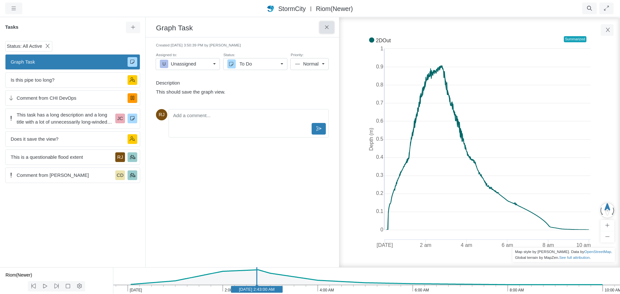
click at [326, 27] on icon at bounding box center [327, 27] width 6 height 5
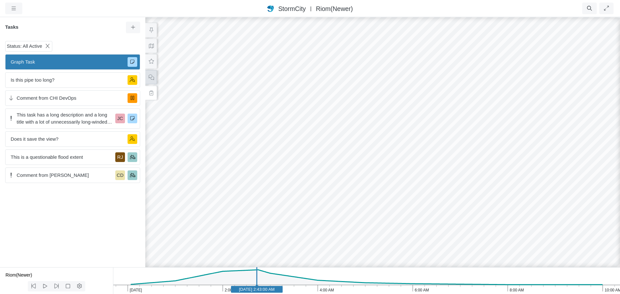
click at [151, 79] on icon at bounding box center [150, 77] width 5 height 5
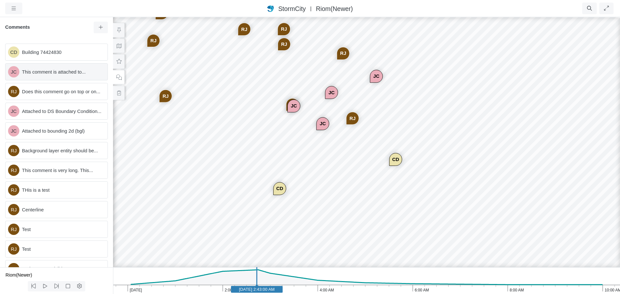
click at [65, 72] on span "This comment is attached to..." at bounding box center [62, 71] width 80 height 7
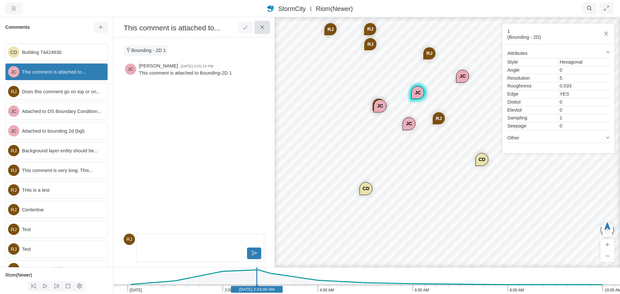
click at [262, 25] on icon at bounding box center [262, 27] width 6 height 5
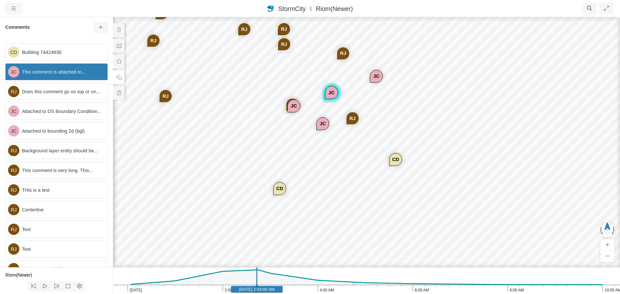
click at [118, 77] on icon at bounding box center [119, 77] width 6 height 5
click at [117, 94] on icon at bounding box center [119, 93] width 6 height 5
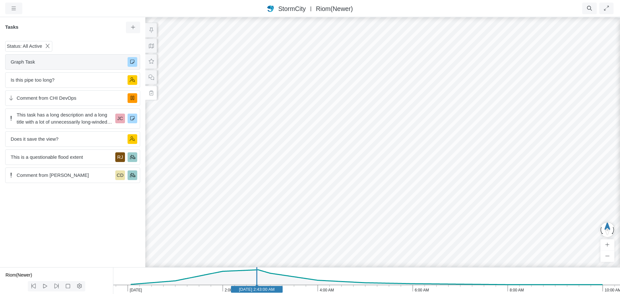
click at [72, 64] on span "Graph Task" at bounding box center [67, 61] width 112 height 7
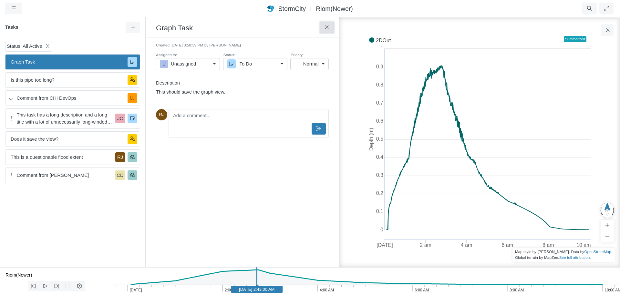
click at [326, 26] on icon at bounding box center [327, 27] width 6 height 5
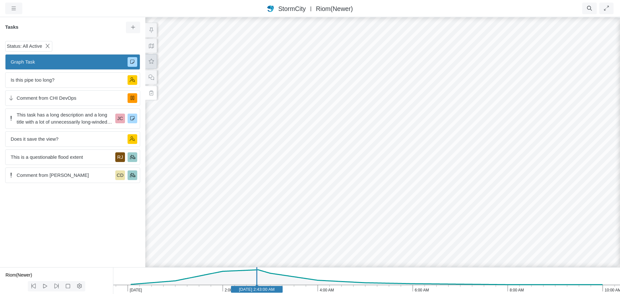
click at [152, 64] on button at bounding box center [151, 61] width 12 height 15
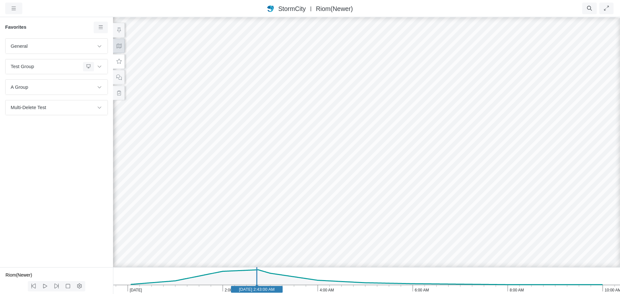
click at [120, 47] on icon at bounding box center [119, 46] width 6 height 5
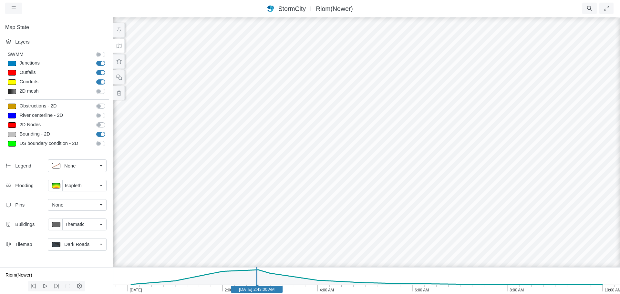
click at [81, 167] on div "None" at bounding box center [74, 166] width 45 height 8
click at [76, 189] on span "Top Right" at bounding box center [74, 190] width 20 height 7
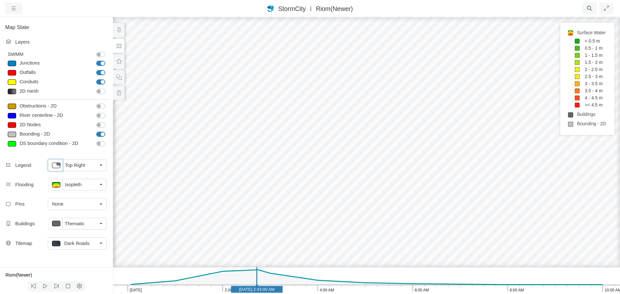
click at [56, 164] on p at bounding box center [56, 165] width 8 height 5
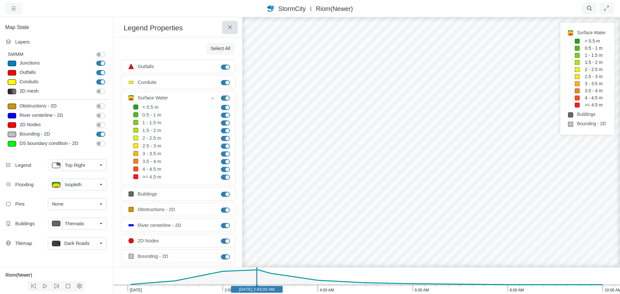
click at [229, 27] on icon at bounding box center [230, 27] width 6 height 5
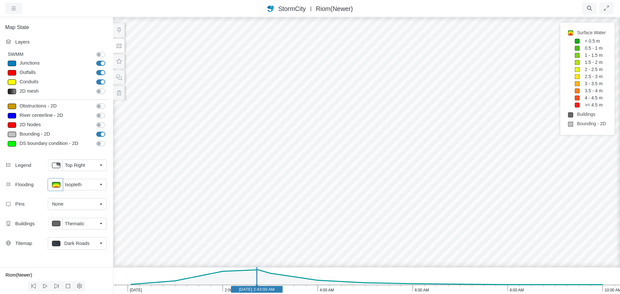
click at [58, 184] on p at bounding box center [56, 184] width 8 height 5
type input "< 0.5 m"
type textarea "TS_Depth < 0.5"
type input "100"
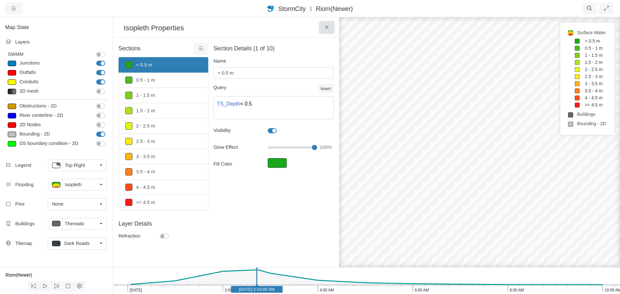
click at [328, 28] on icon at bounding box center [327, 27] width 6 height 5
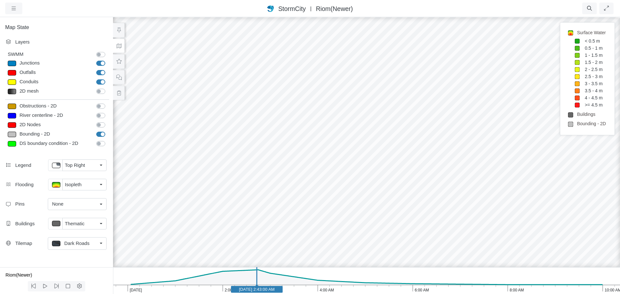
click at [86, 224] on div "Thematic" at bounding box center [81, 223] width 32 height 7
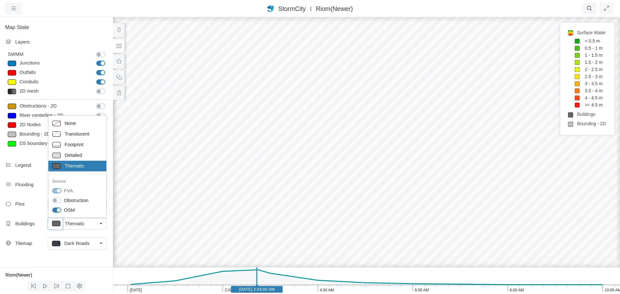
click at [59, 225] on p at bounding box center [56, 223] width 8 height 5
type input "Visible"
type input "0"
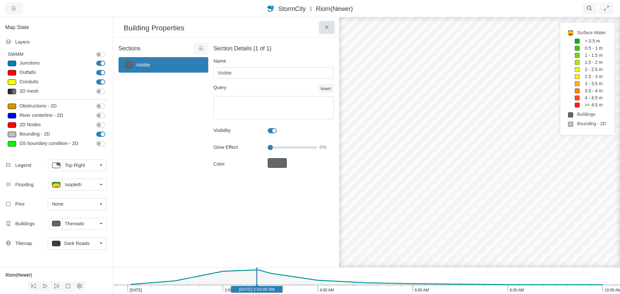
click at [327, 31] on button at bounding box center [326, 28] width 15 height 12
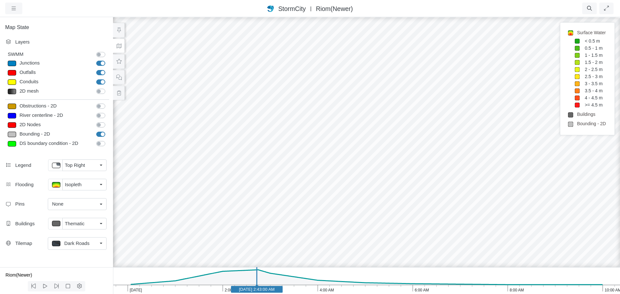
click at [98, 242] on link "Dark Roads" at bounding box center [77, 243] width 59 height 13
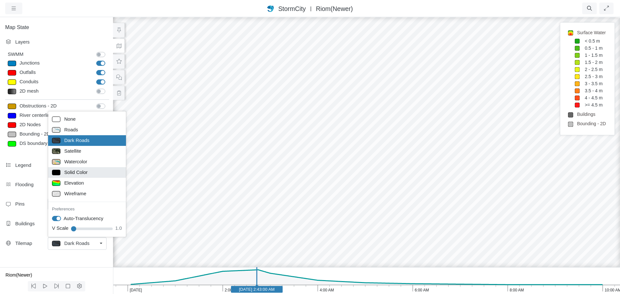
click at [80, 173] on span "Solid Color" at bounding box center [75, 172] width 23 height 7
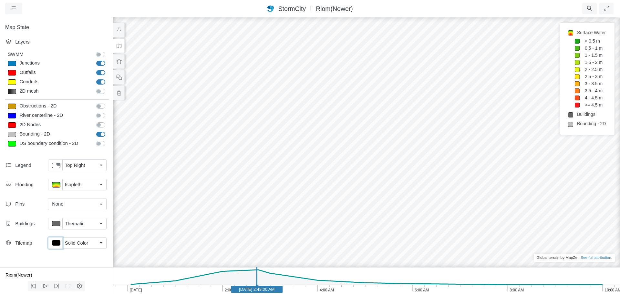
click at [57, 242] on p at bounding box center [56, 242] width 8 height 5
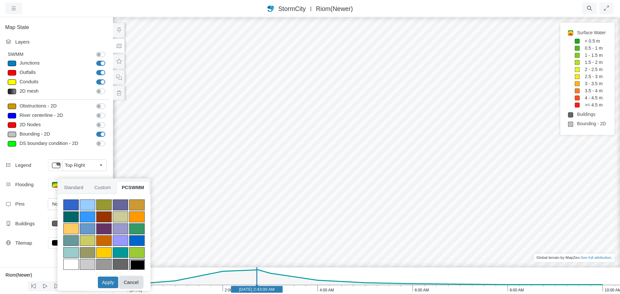
click at [132, 281] on button "Cancel" at bounding box center [130, 283] width 23 height 12
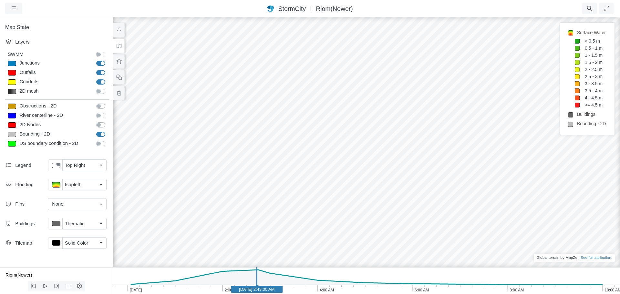
click at [88, 204] on div "None" at bounding box center [74, 203] width 45 height 7
click at [73, 243] on span "Manage Pins..." at bounding box center [68, 242] width 32 height 7
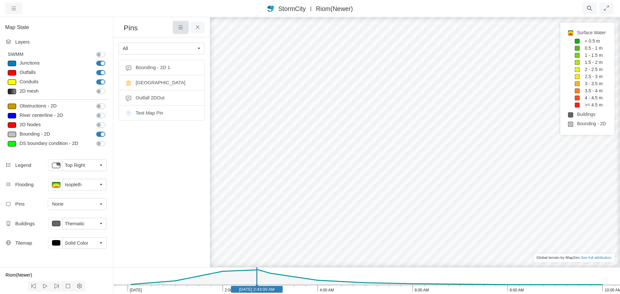
click at [183, 26] on icon at bounding box center [180, 27] width 6 height 5
click at [147, 67] on span "Bounding - 2D 1" at bounding box center [167, 67] width 62 height 7
click at [477, 151] on div "Bounding" at bounding box center [479, 150] width 16 height 6
click at [198, 28] on icon at bounding box center [198, 27] width 6 height 5
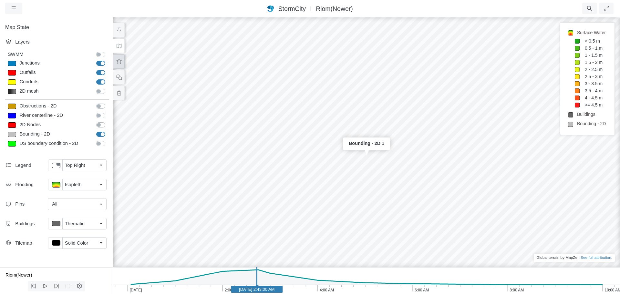
click at [120, 64] on button at bounding box center [119, 61] width 12 height 15
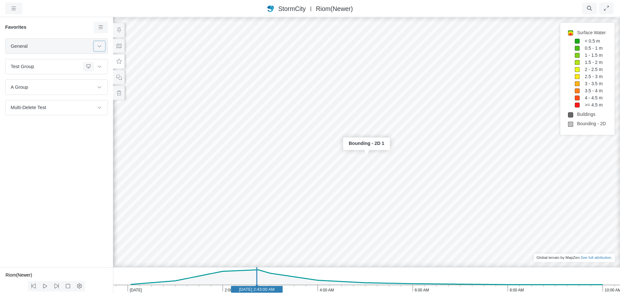
click at [98, 46] on icon at bounding box center [99, 46] width 5 height 4
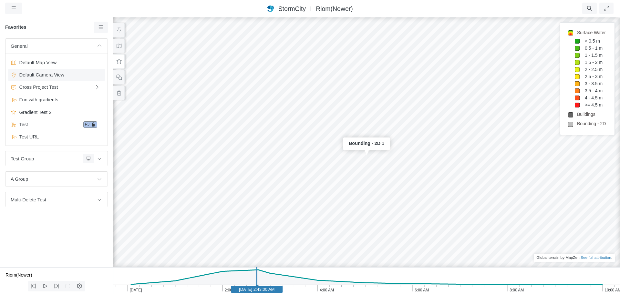
click at [48, 76] on span "Default Camera View" at bounding box center [57, 74] width 81 height 7
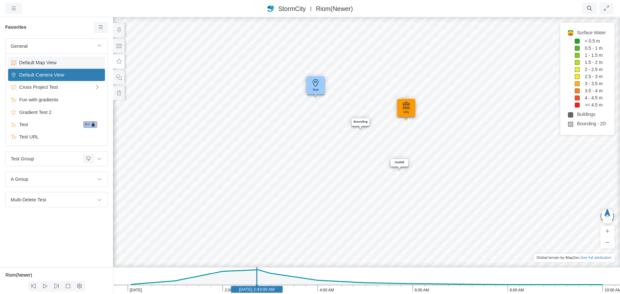
click at [52, 62] on span "Default Map View" at bounding box center [57, 62] width 81 height 7
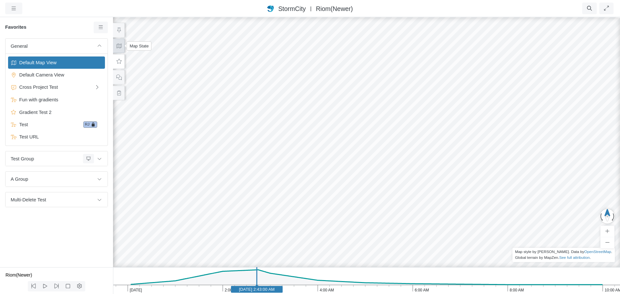
click at [122, 43] on button at bounding box center [119, 46] width 12 height 15
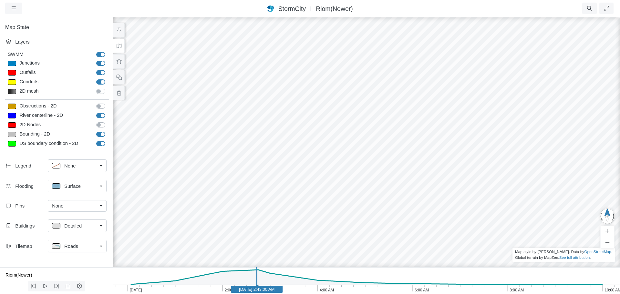
click at [93, 208] on div "None" at bounding box center [74, 205] width 45 height 7
click at [78, 230] on div "All" at bounding box center [77, 229] width 50 height 7
drag, startPoint x: 211, startPoint y: 205, endPoint x: 269, endPoint y: 186, distance: 61.3
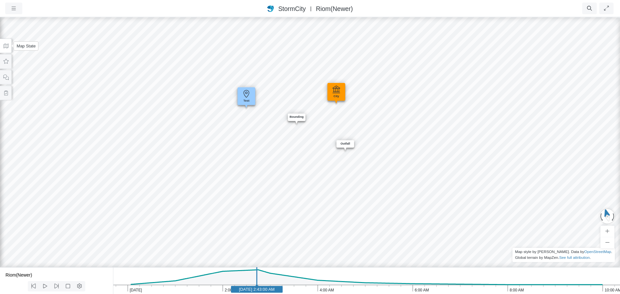
click at [7, 45] on icon at bounding box center [6, 46] width 6 height 5
